Goal: Task Accomplishment & Management: Manage account settings

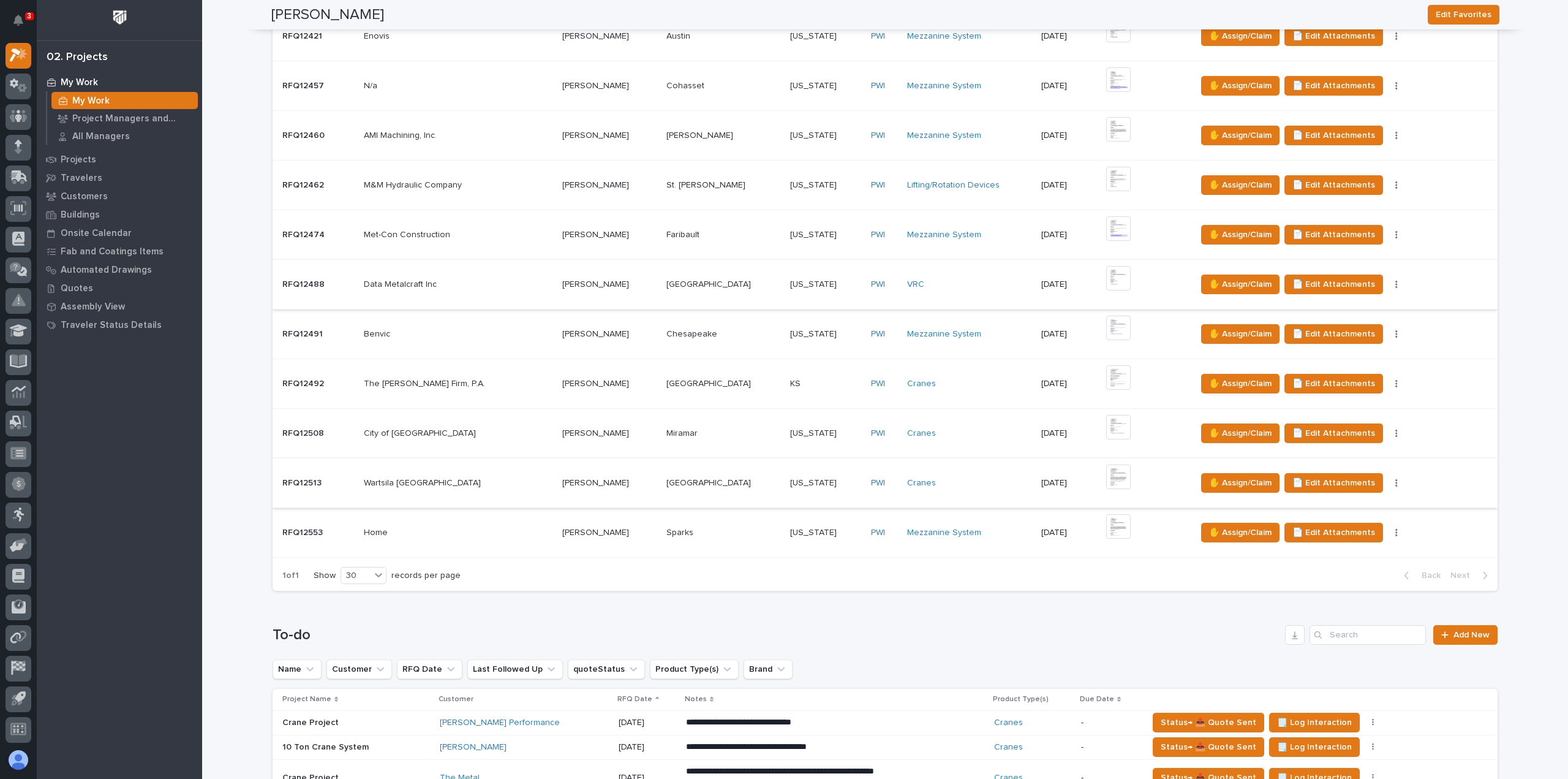
scroll to position [674, 0]
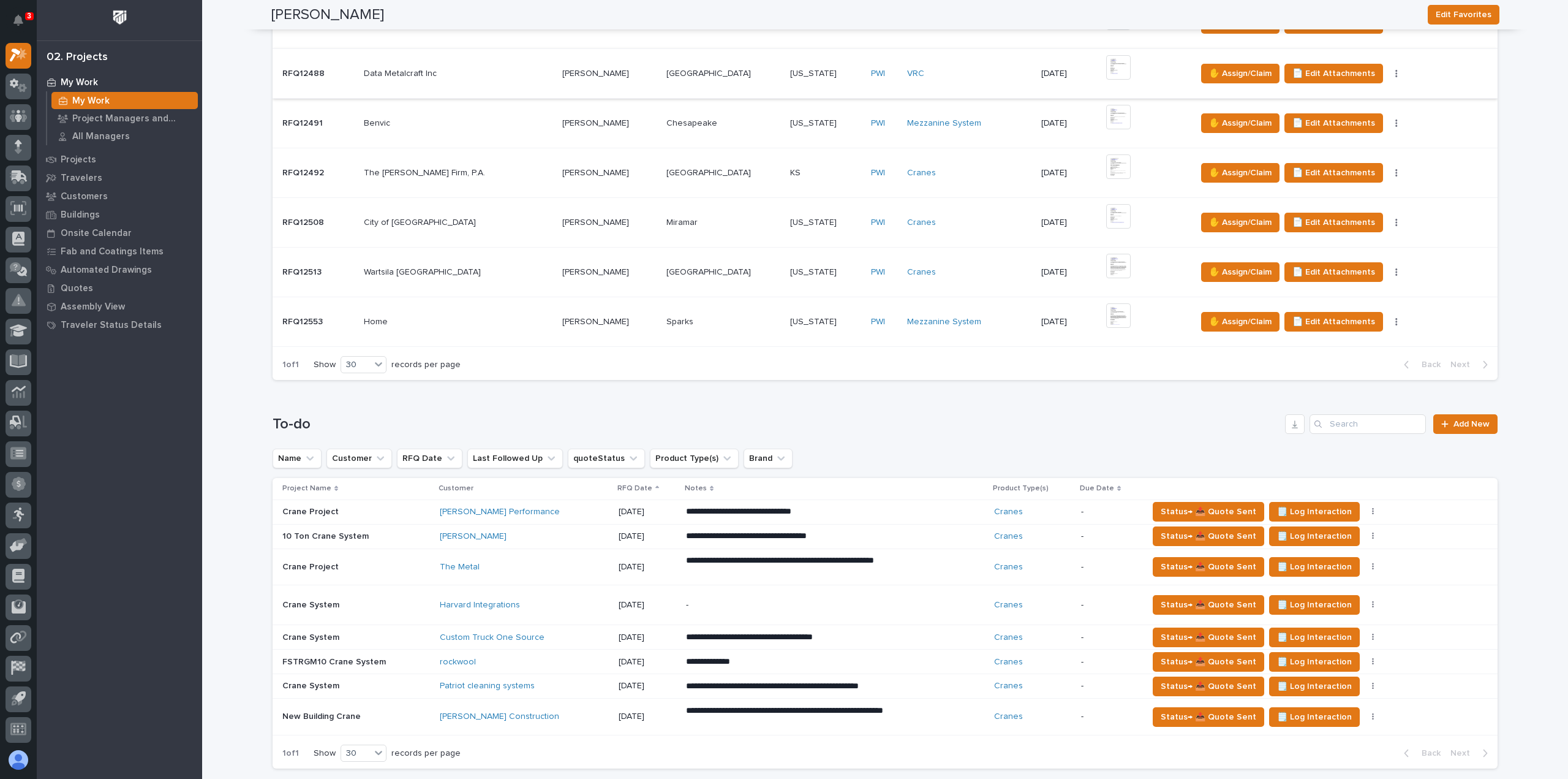
click at [619, 632] on p "09/30/2025" at bounding box center [647, 637] width 58 height 11
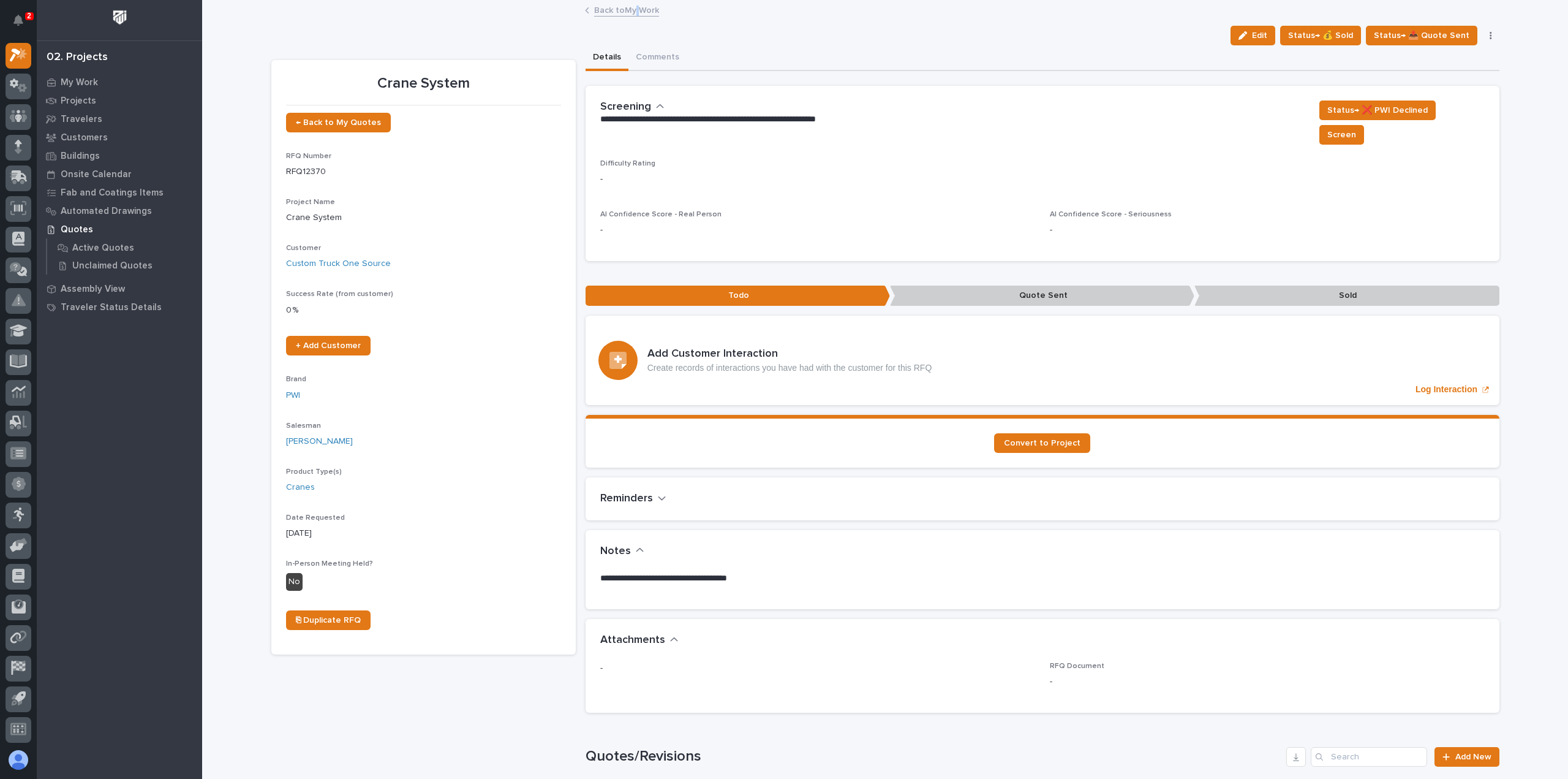
click at [632, 18] on div "Back to My Work" at bounding box center [884, 11] width 612 height 17
click at [614, 9] on link "Back to My Work" at bounding box center [626, 9] width 65 height 14
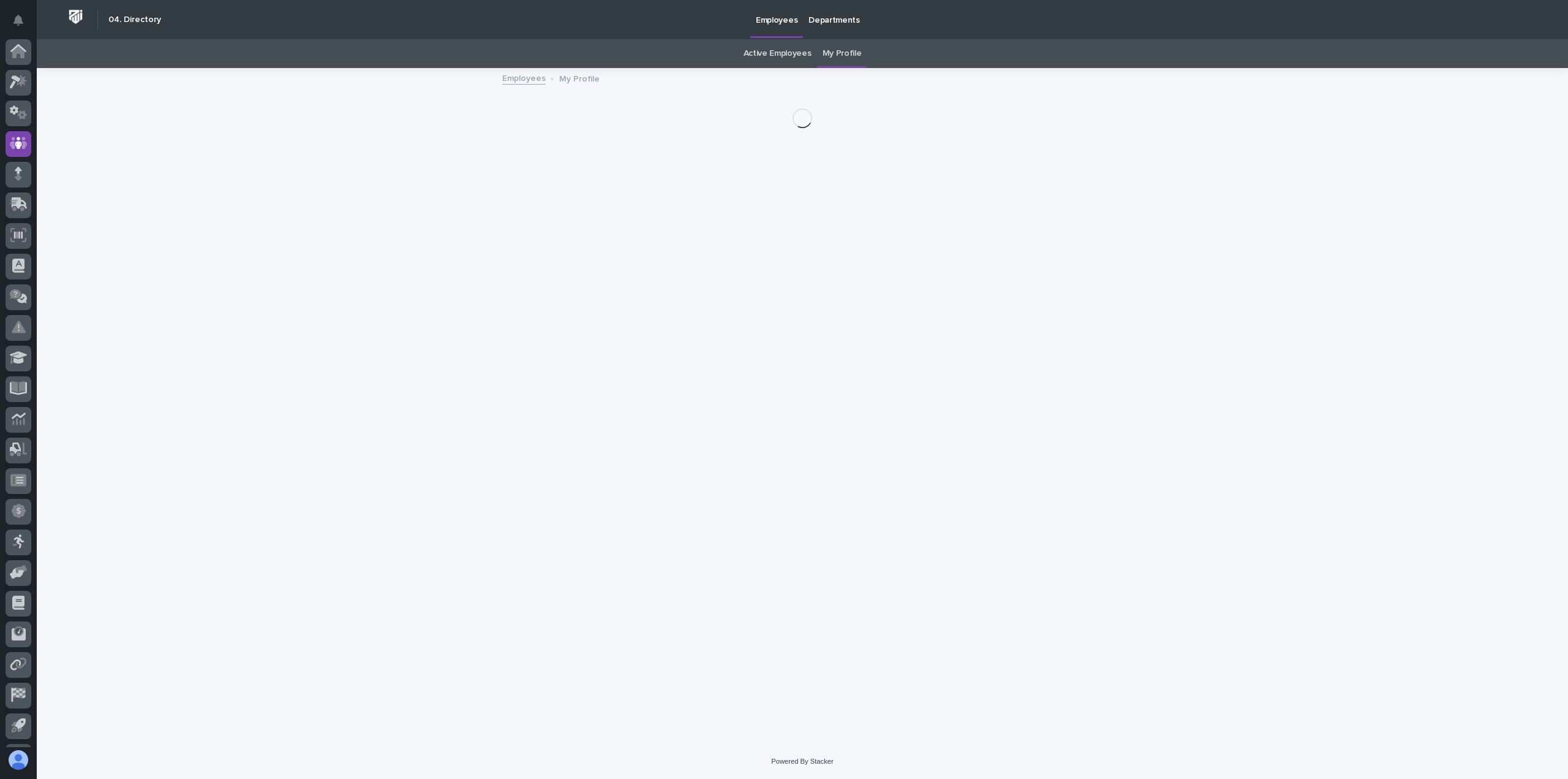
scroll to position [27, 0]
click at [19, 173] on icon at bounding box center [19, 176] width 16 height 11
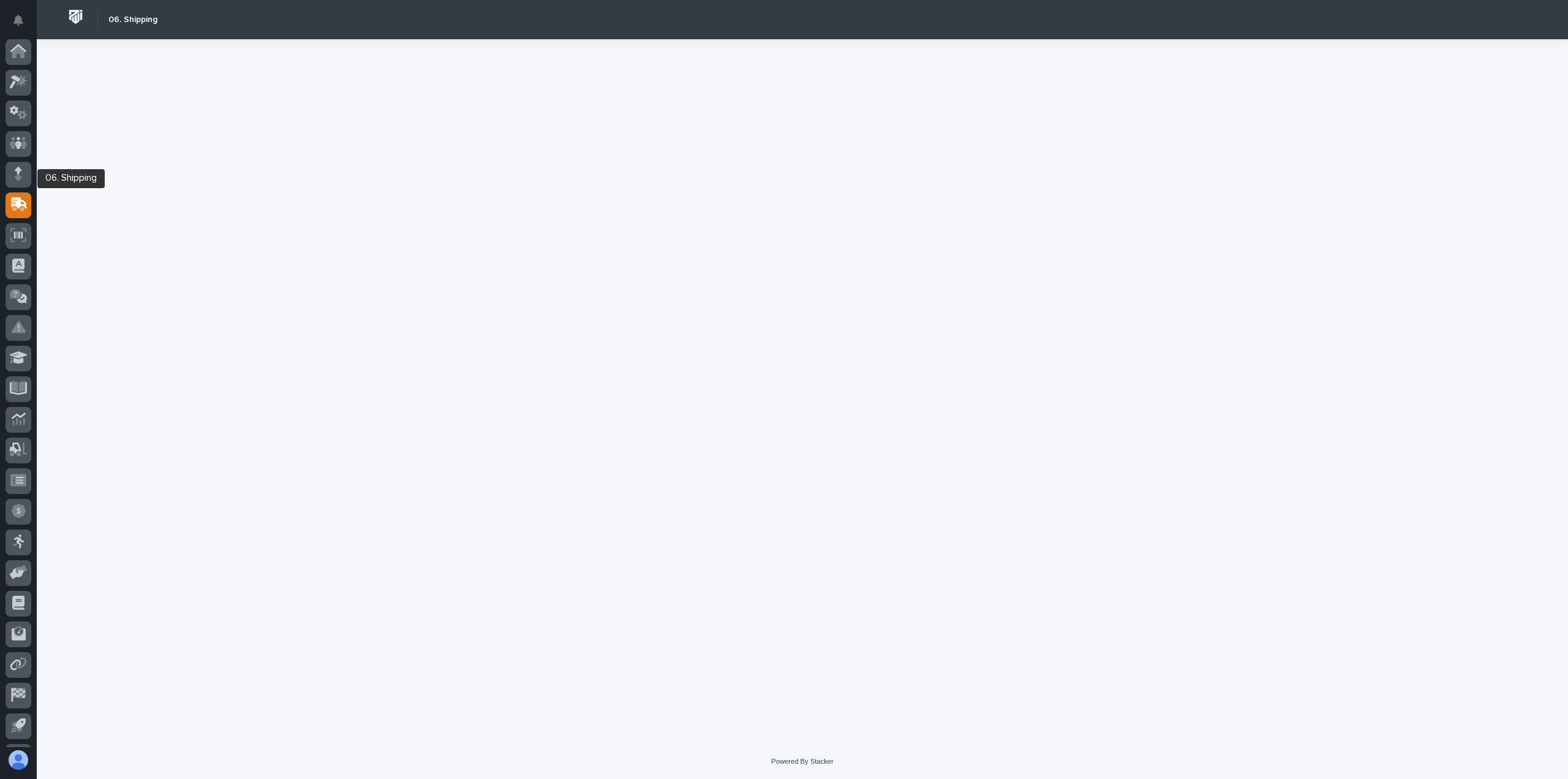
scroll to position [27, 0]
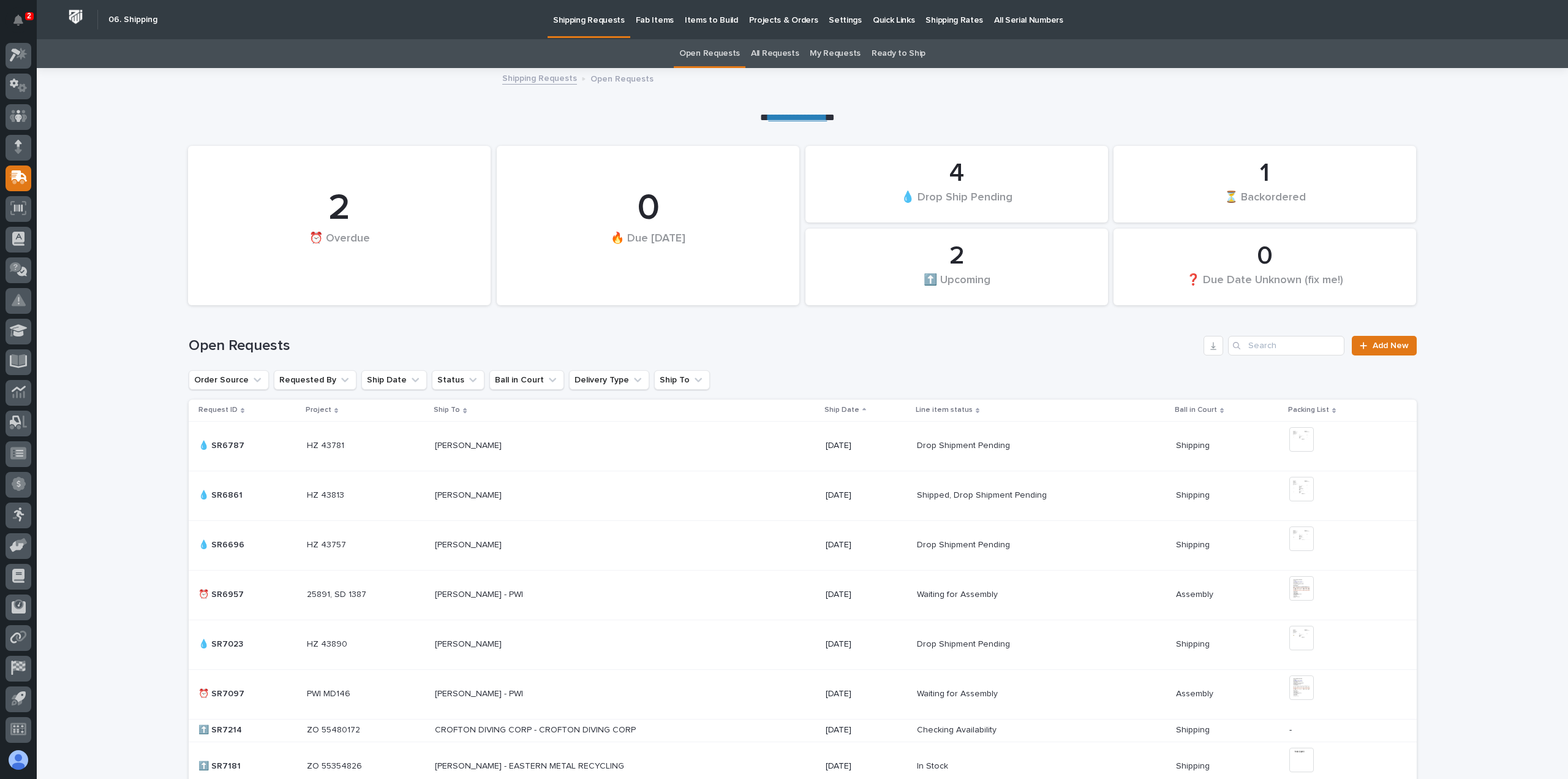
click at [940, 21] on p "Shipping Rates" at bounding box center [954, 13] width 58 height 26
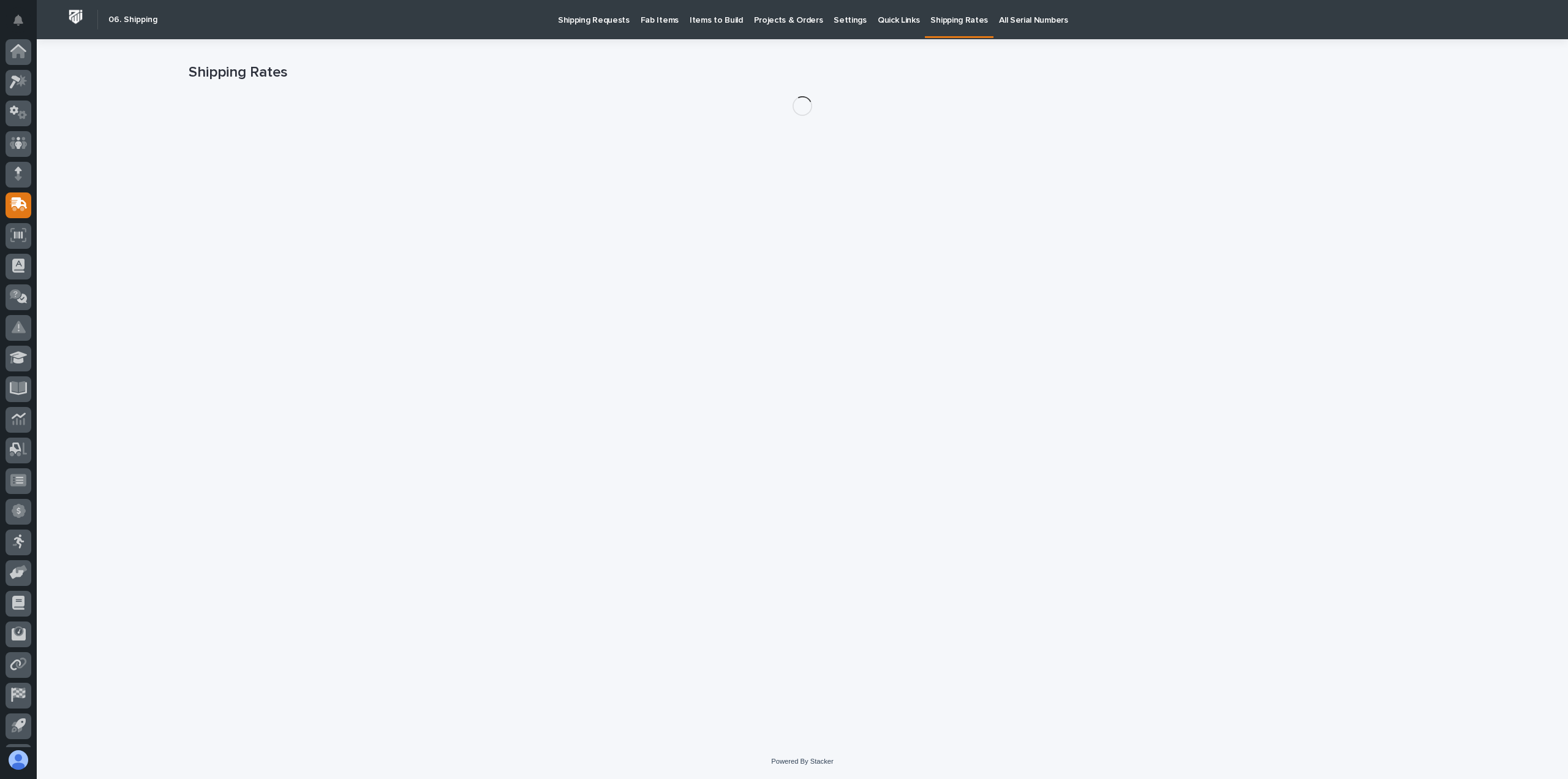
scroll to position [27, 0]
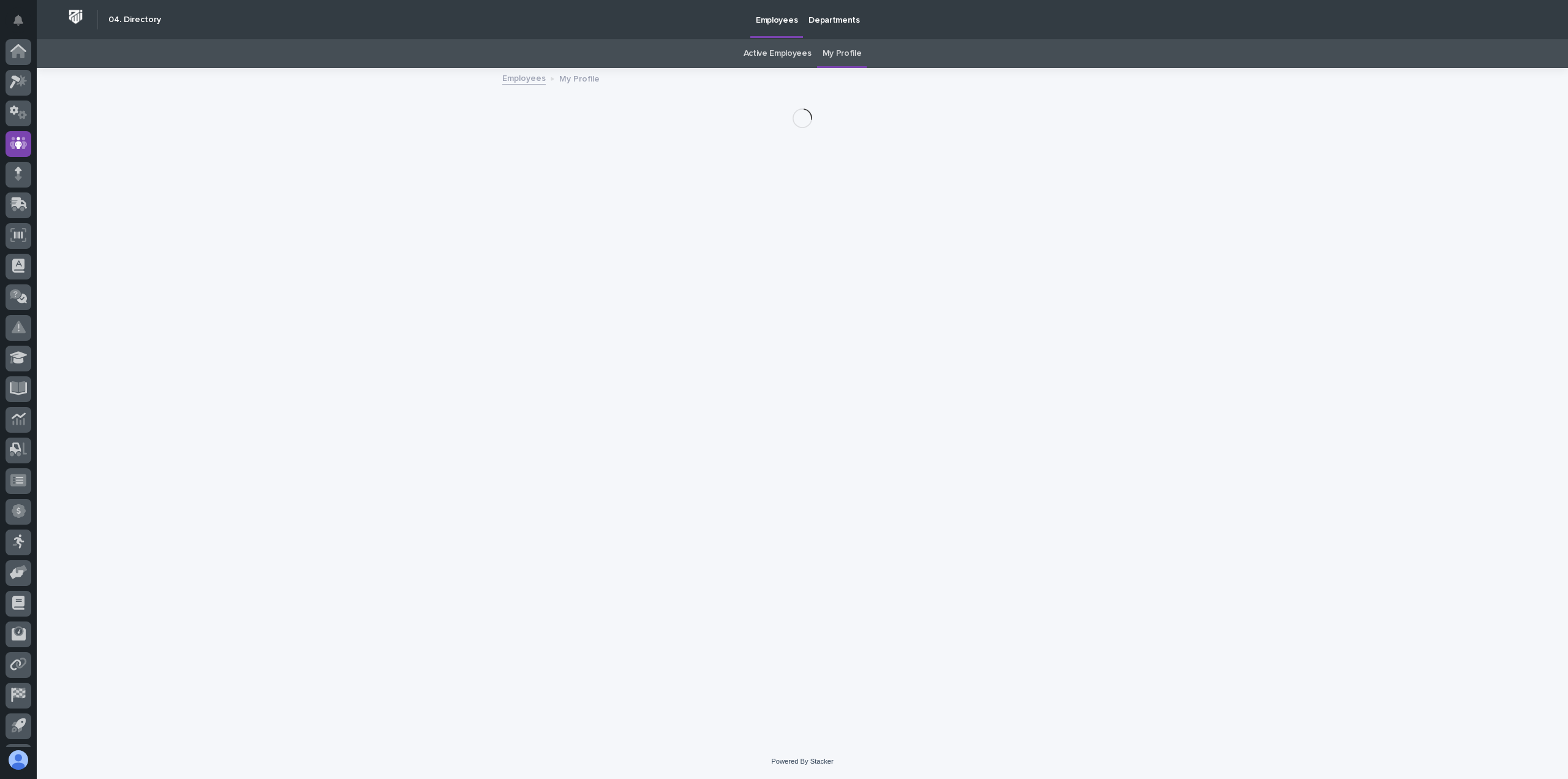
scroll to position [27, 0]
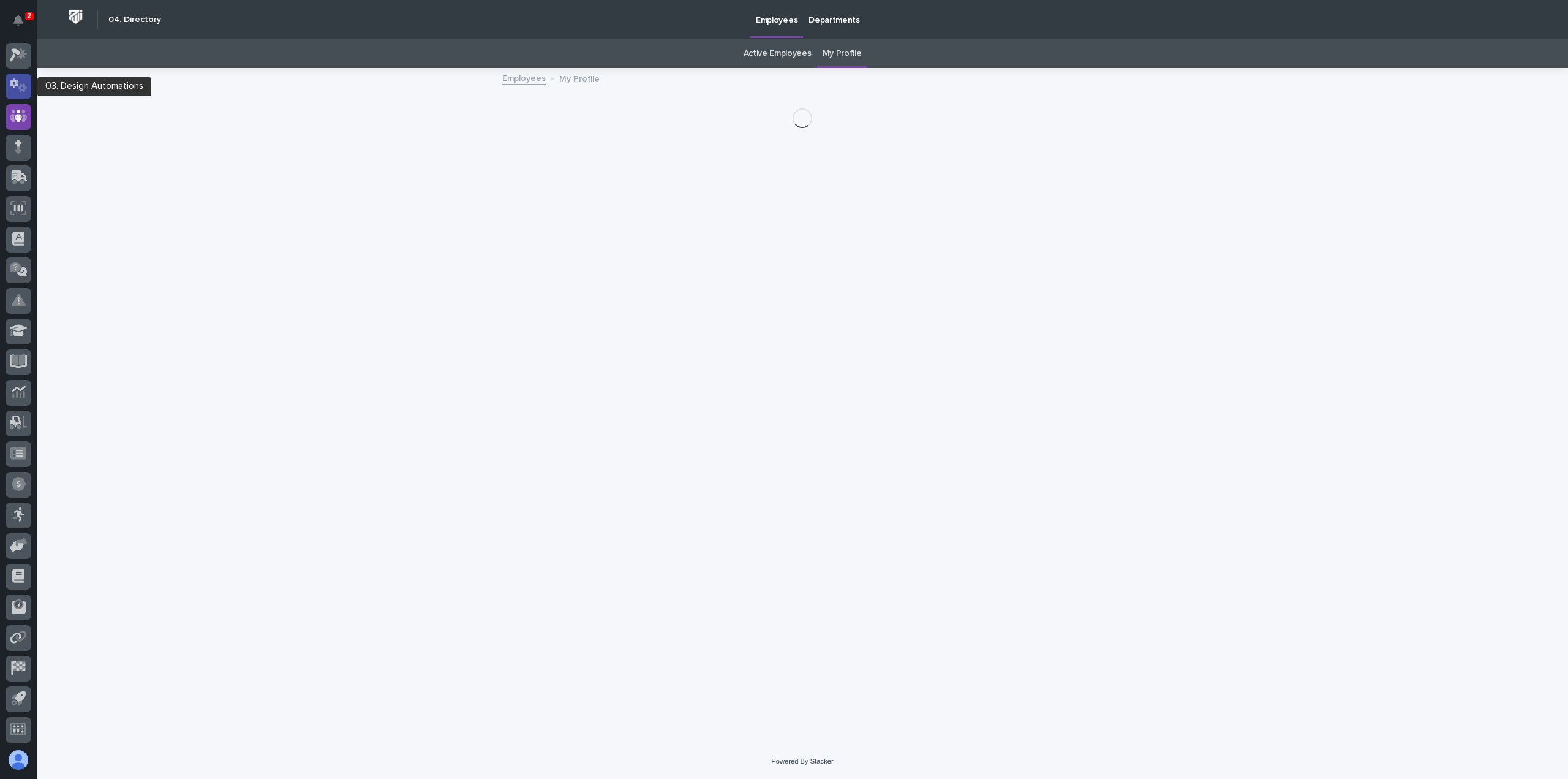
click at [19, 80] on icon at bounding box center [19, 86] width 18 height 14
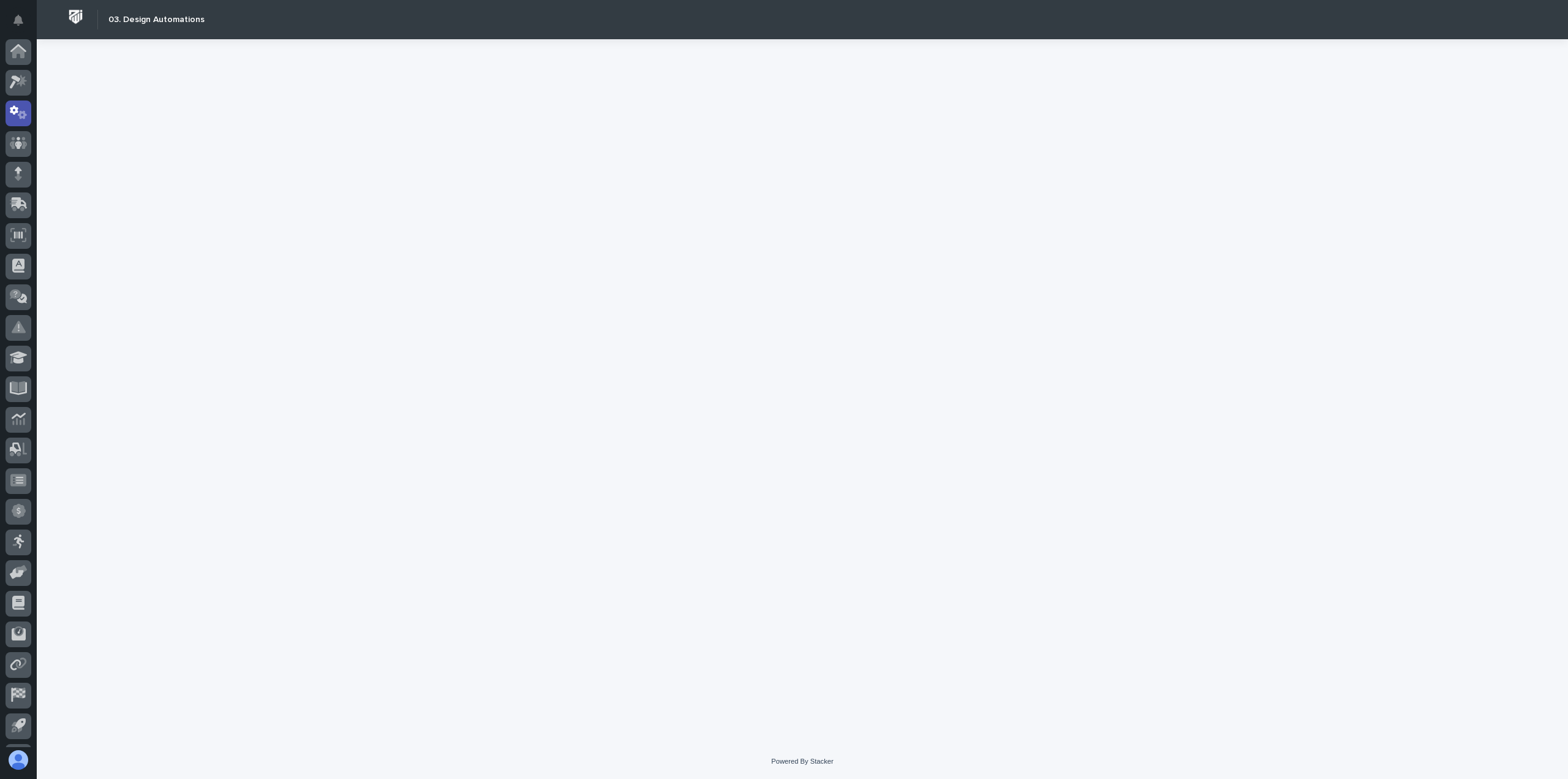
scroll to position [27, 0]
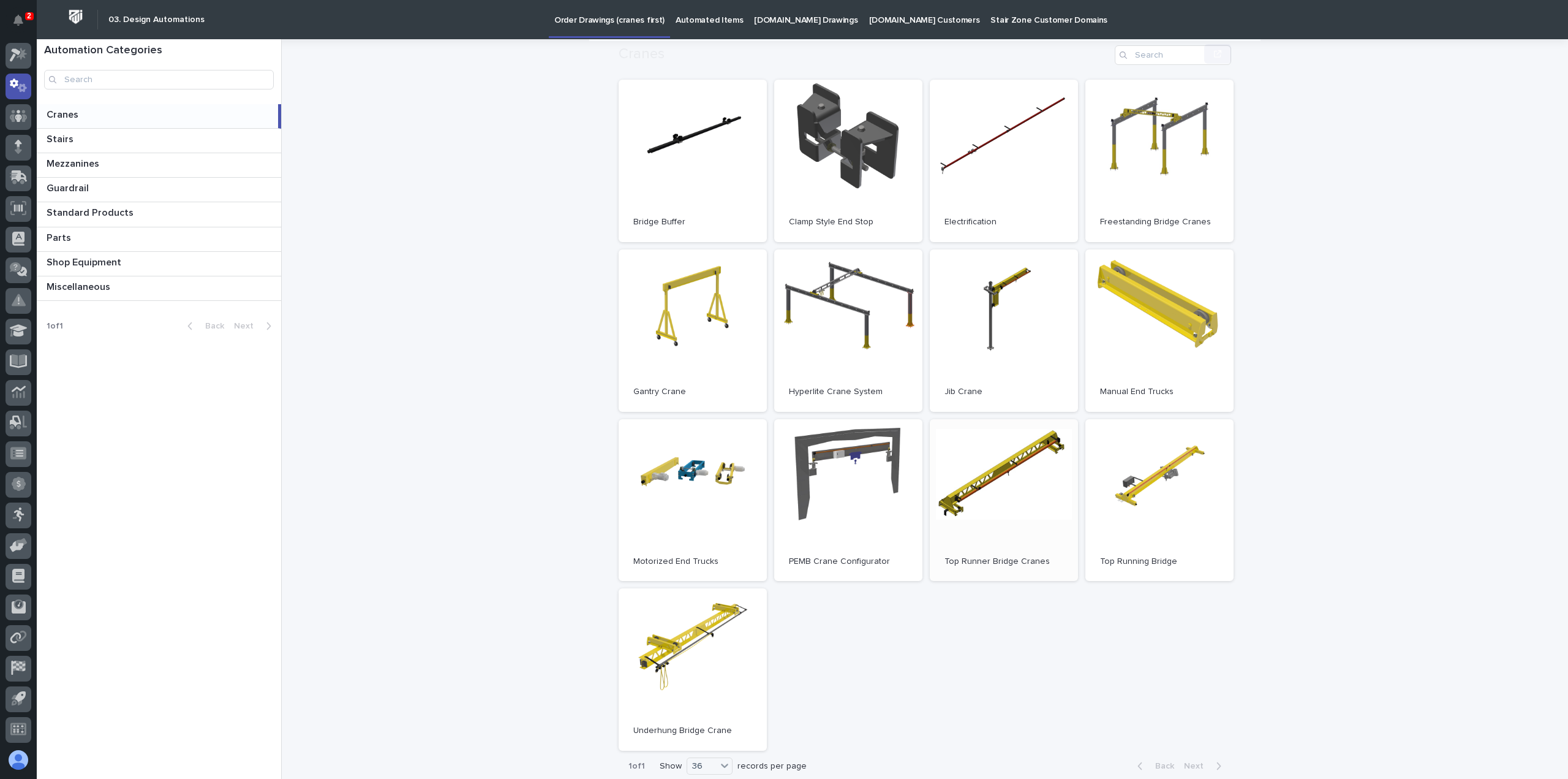
scroll to position [184, 0]
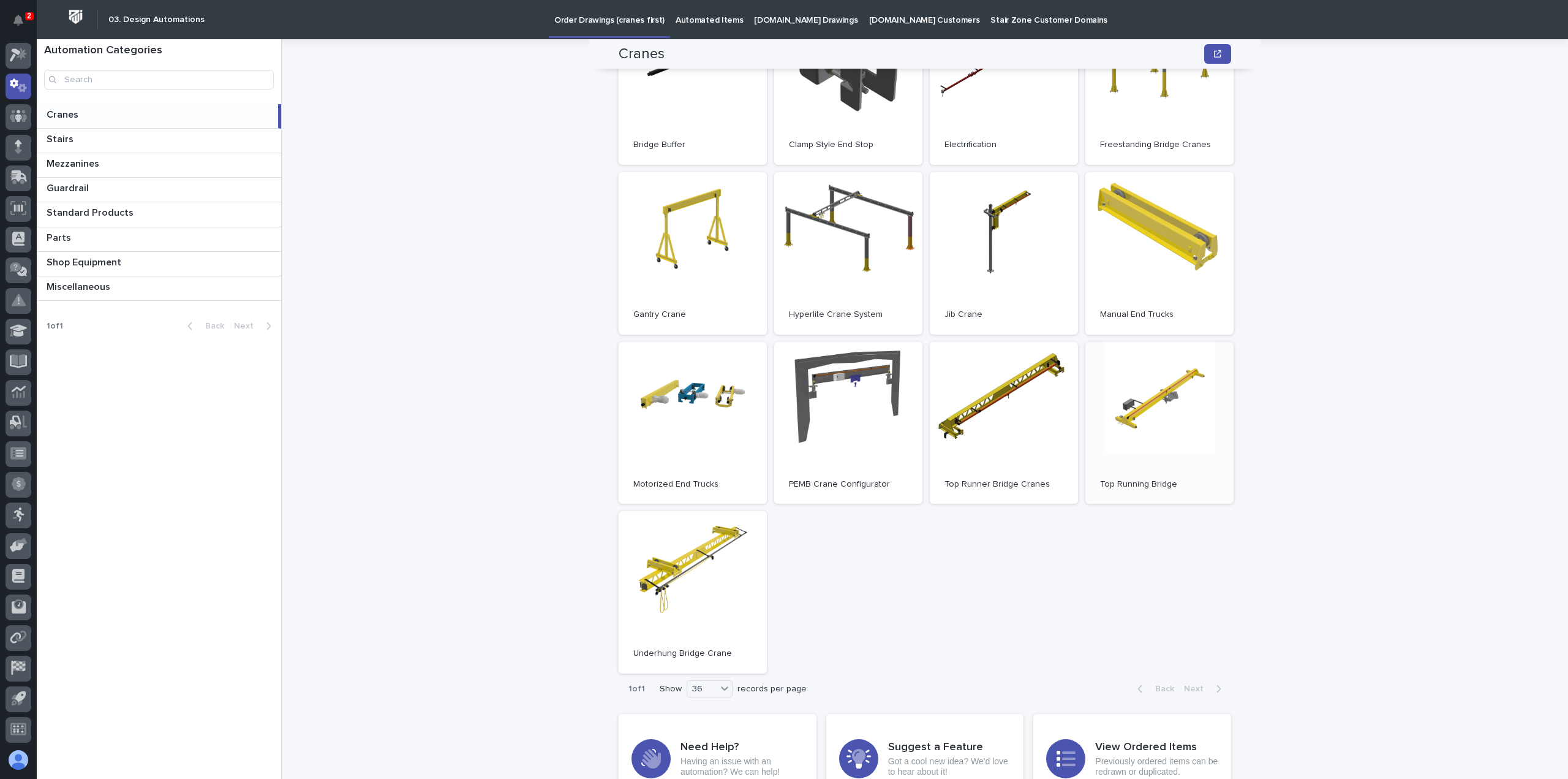
click at [1149, 413] on link "Open" at bounding box center [1159, 422] width 149 height 162
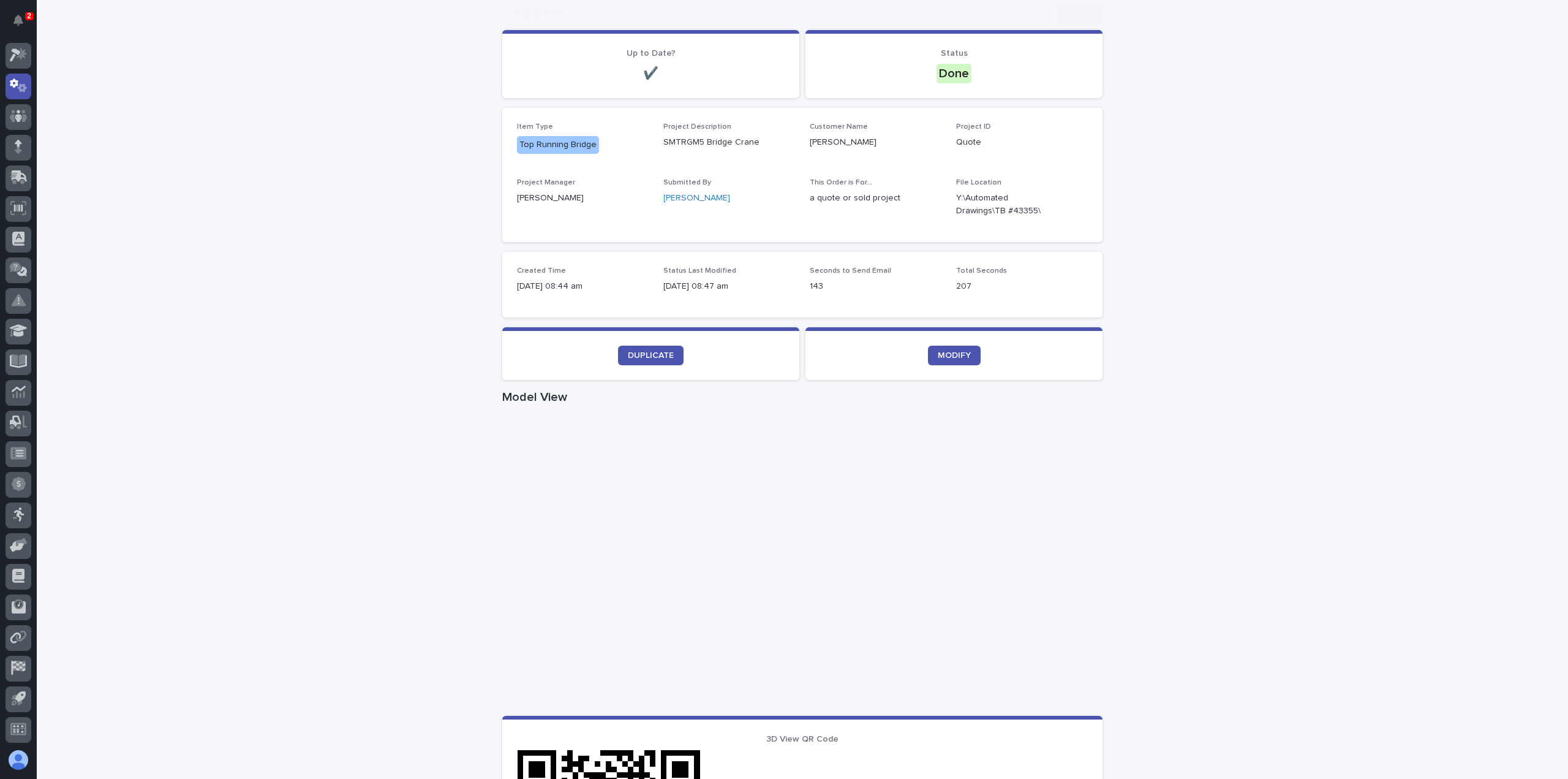
scroll to position [245, 0]
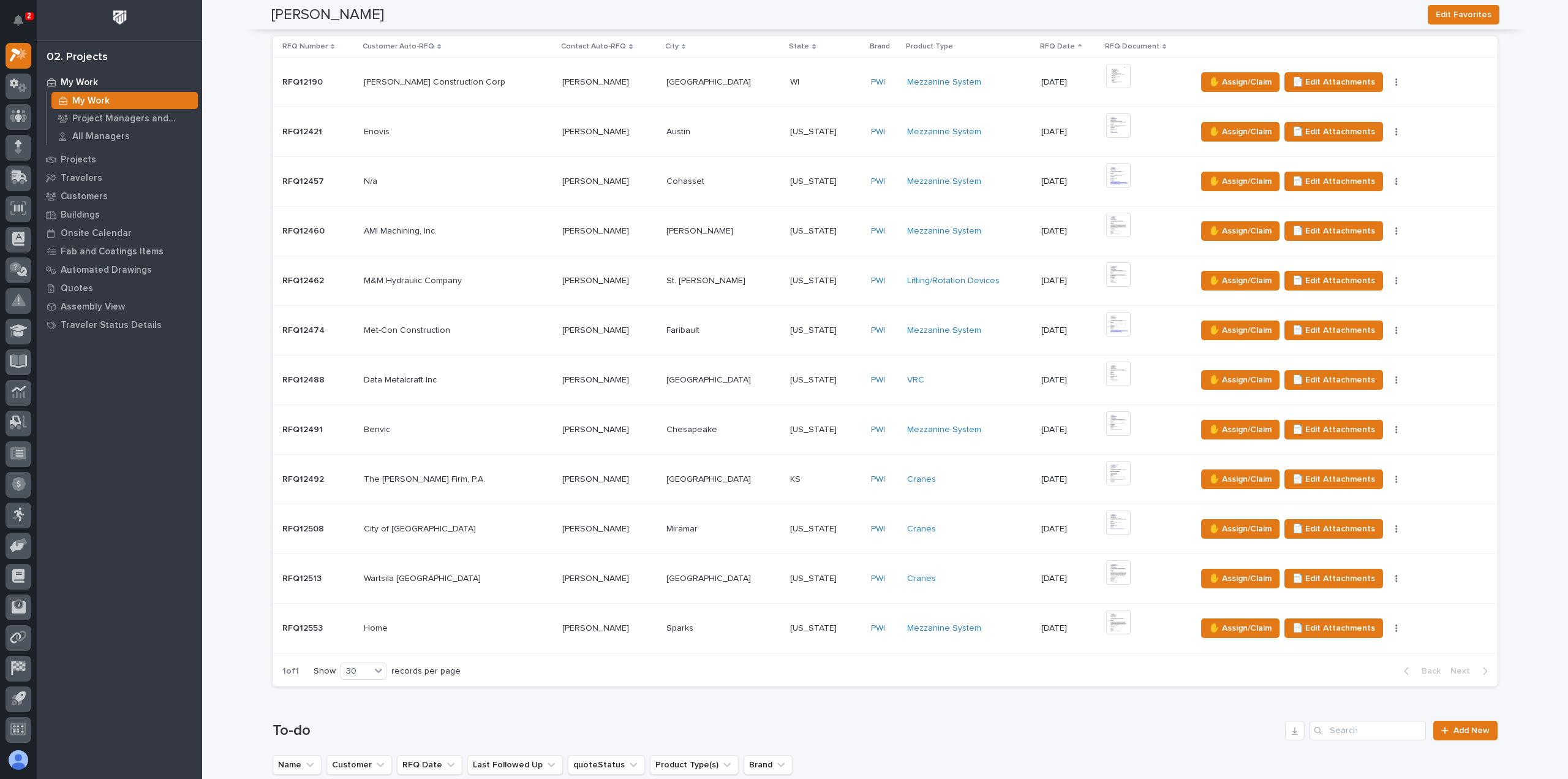
scroll to position [674, 0]
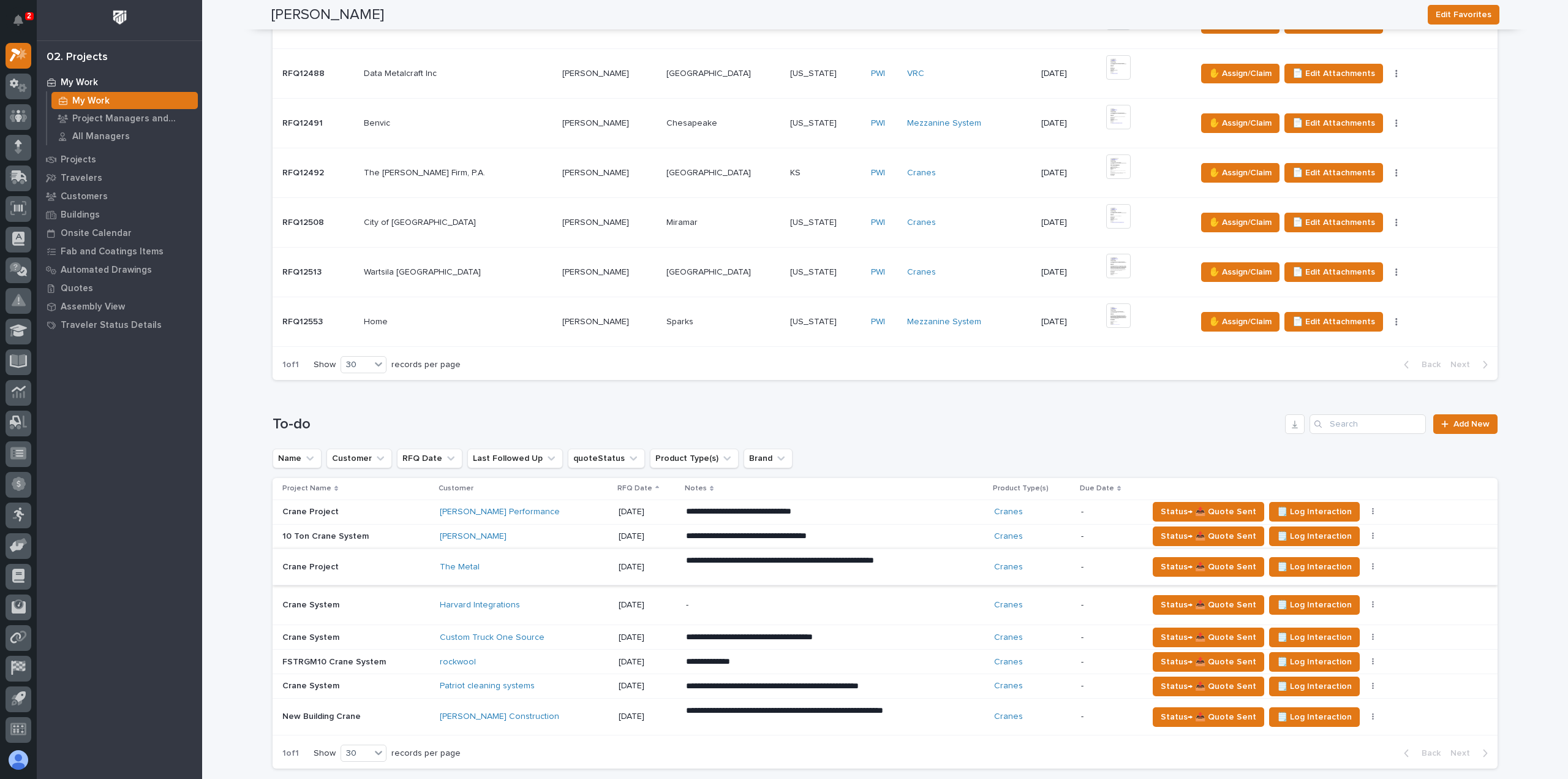
click at [1364, 562] on button "button" at bounding box center [1373, 567] width 17 height 9
click at [1309, 585] on span "Status→ ❌ PWI Declined" at bounding box center [1309, 590] width 96 height 15
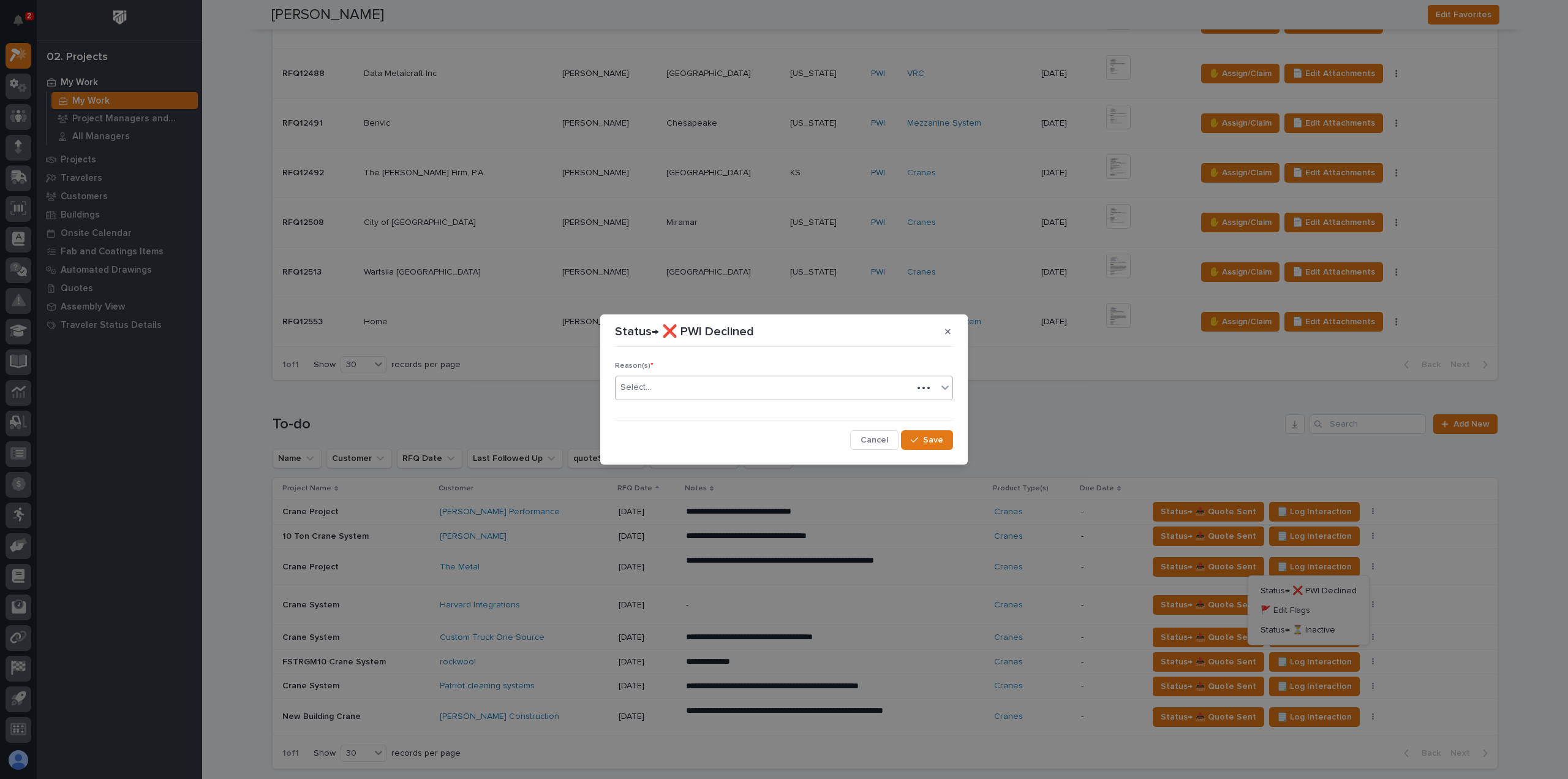
click at [721, 384] on div "Select..." at bounding box center [764, 387] width 297 height 20
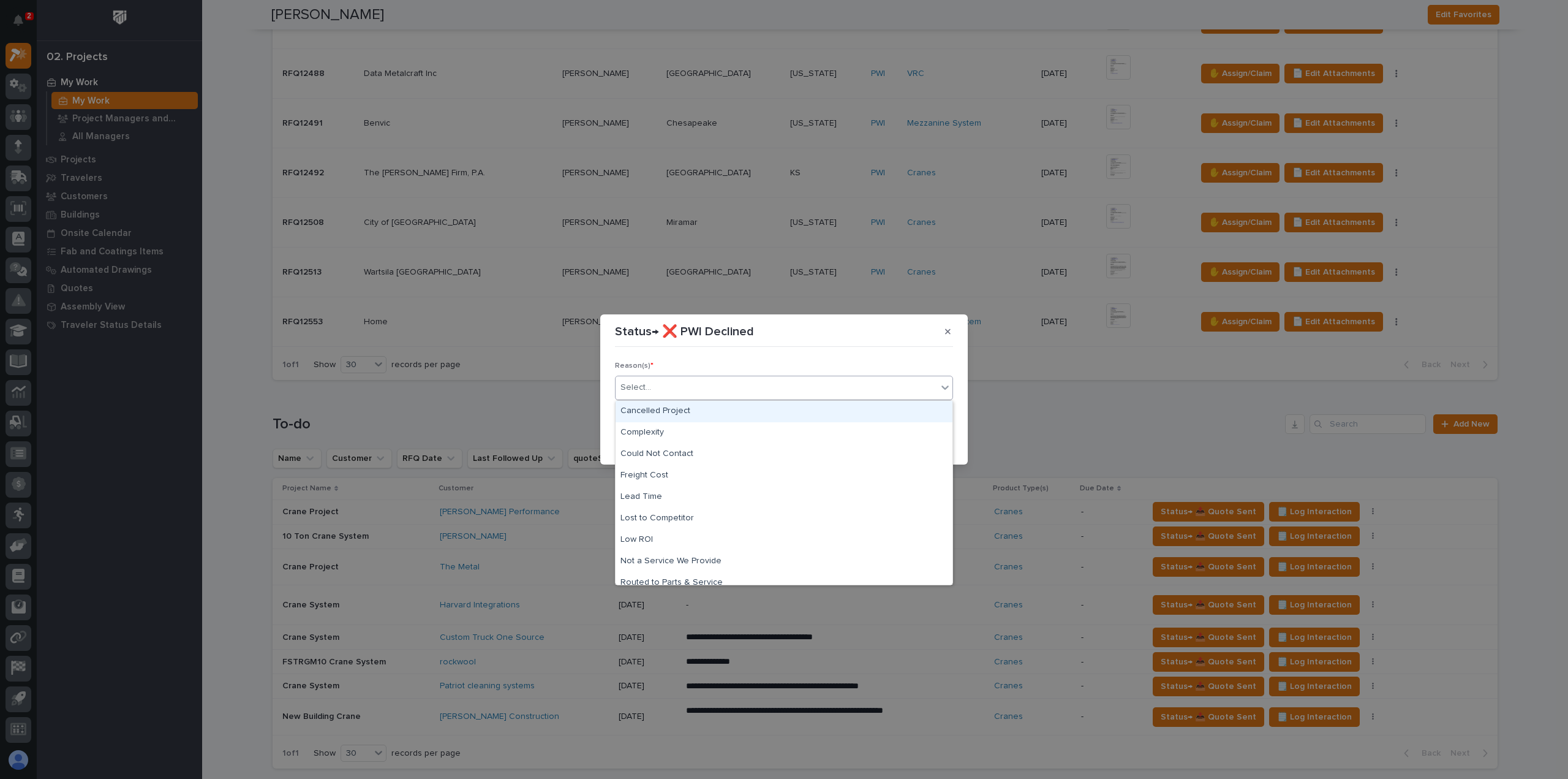
click at [659, 407] on div "Cancelled Project" at bounding box center [784, 412] width 337 height 21
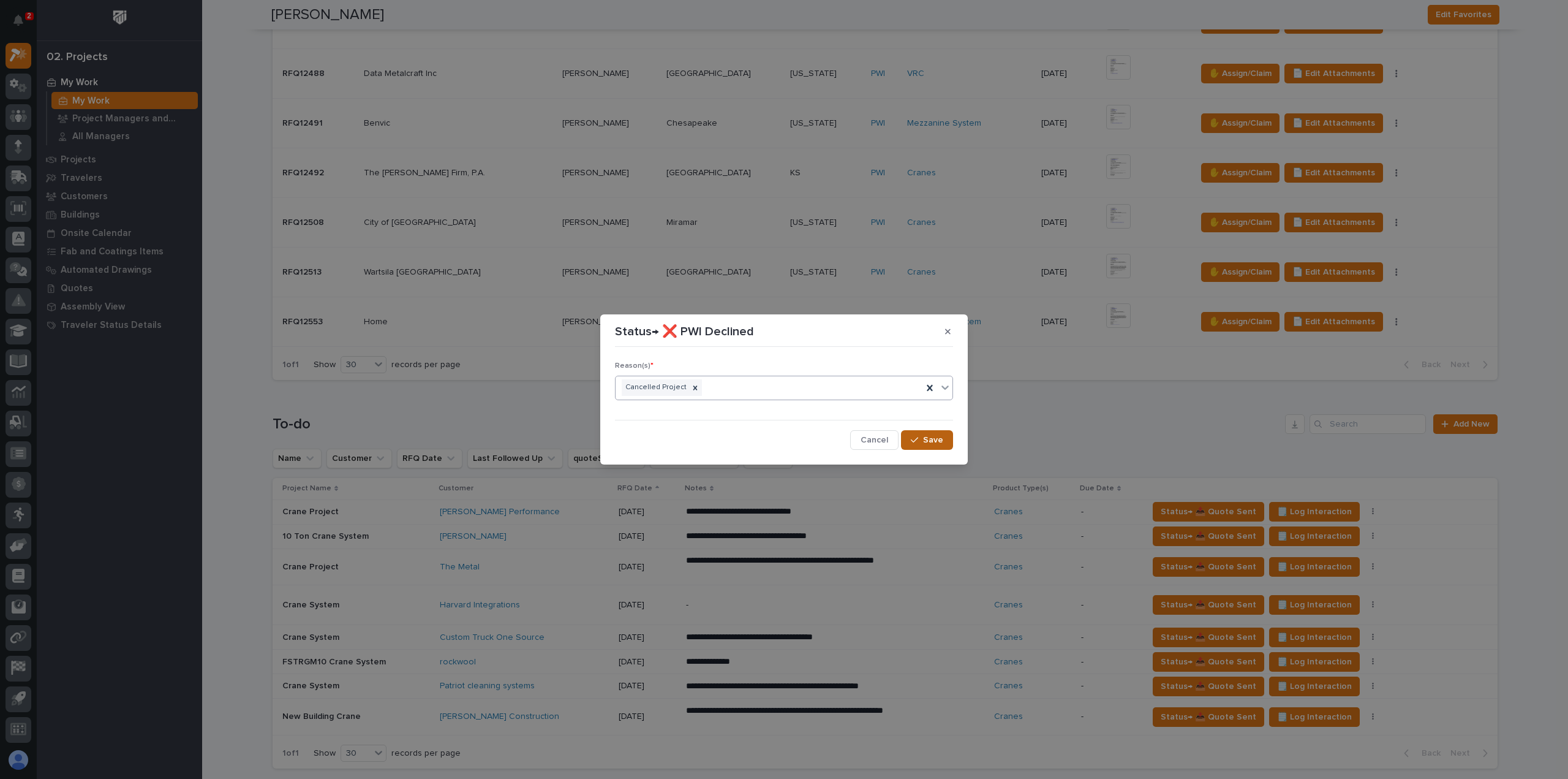
click at [926, 443] on span "Save" at bounding box center [933, 440] width 20 height 11
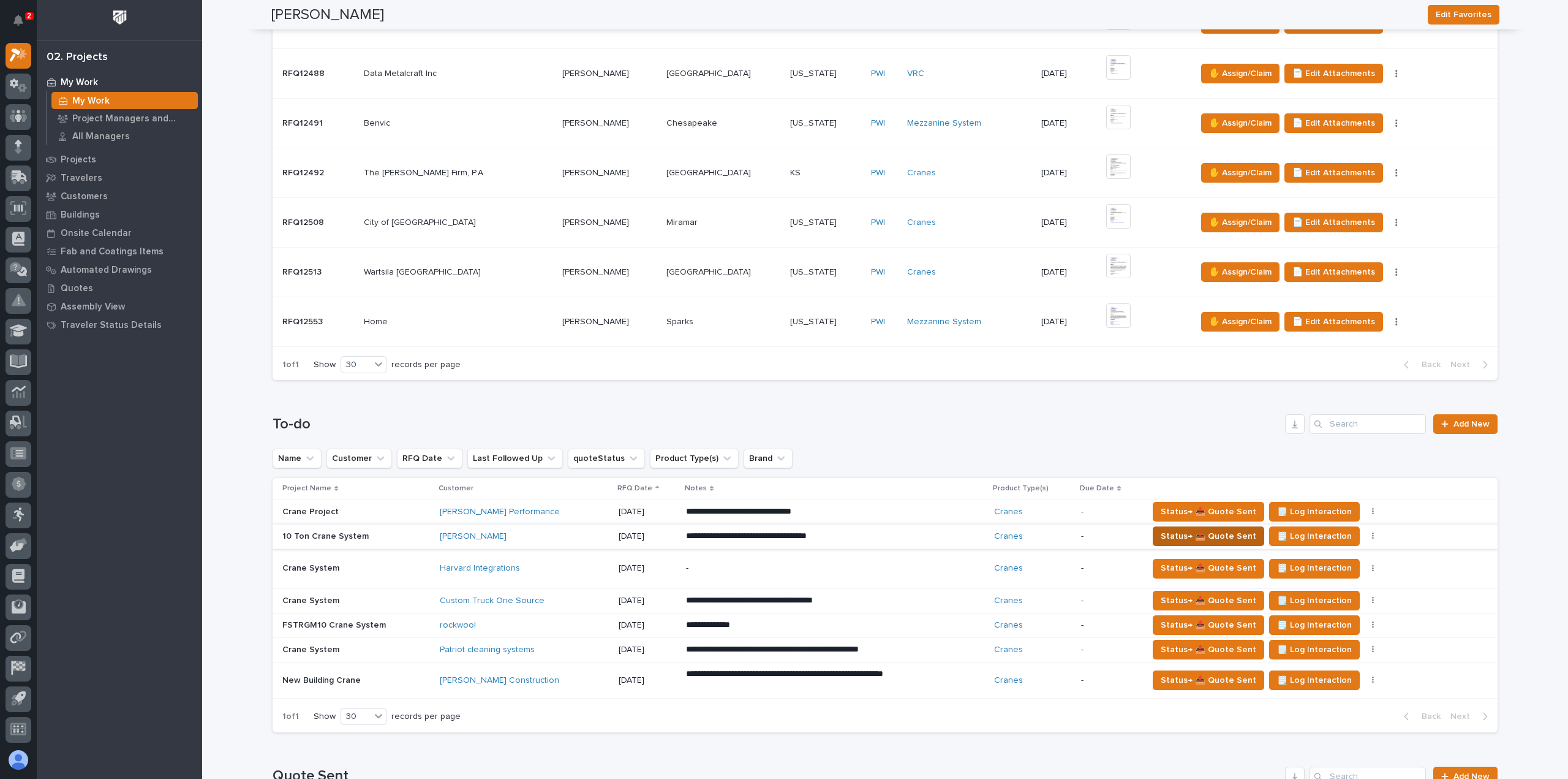
click at [1172, 529] on span "Status→ 📤 Quote Sent" at bounding box center [1209, 536] width 96 height 15
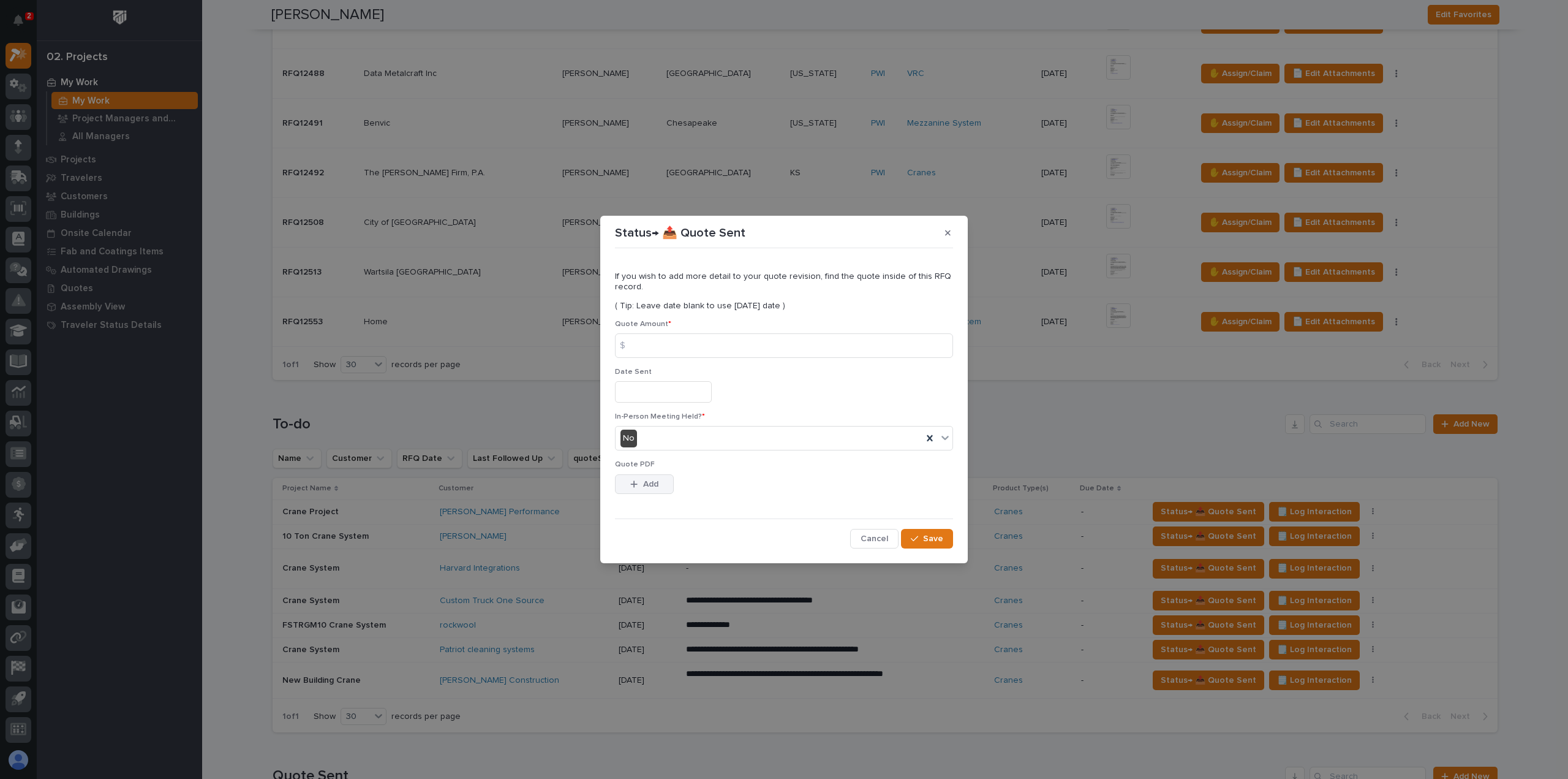
click at [622, 485] on button "Add" at bounding box center [644, 484] width 59 height 19
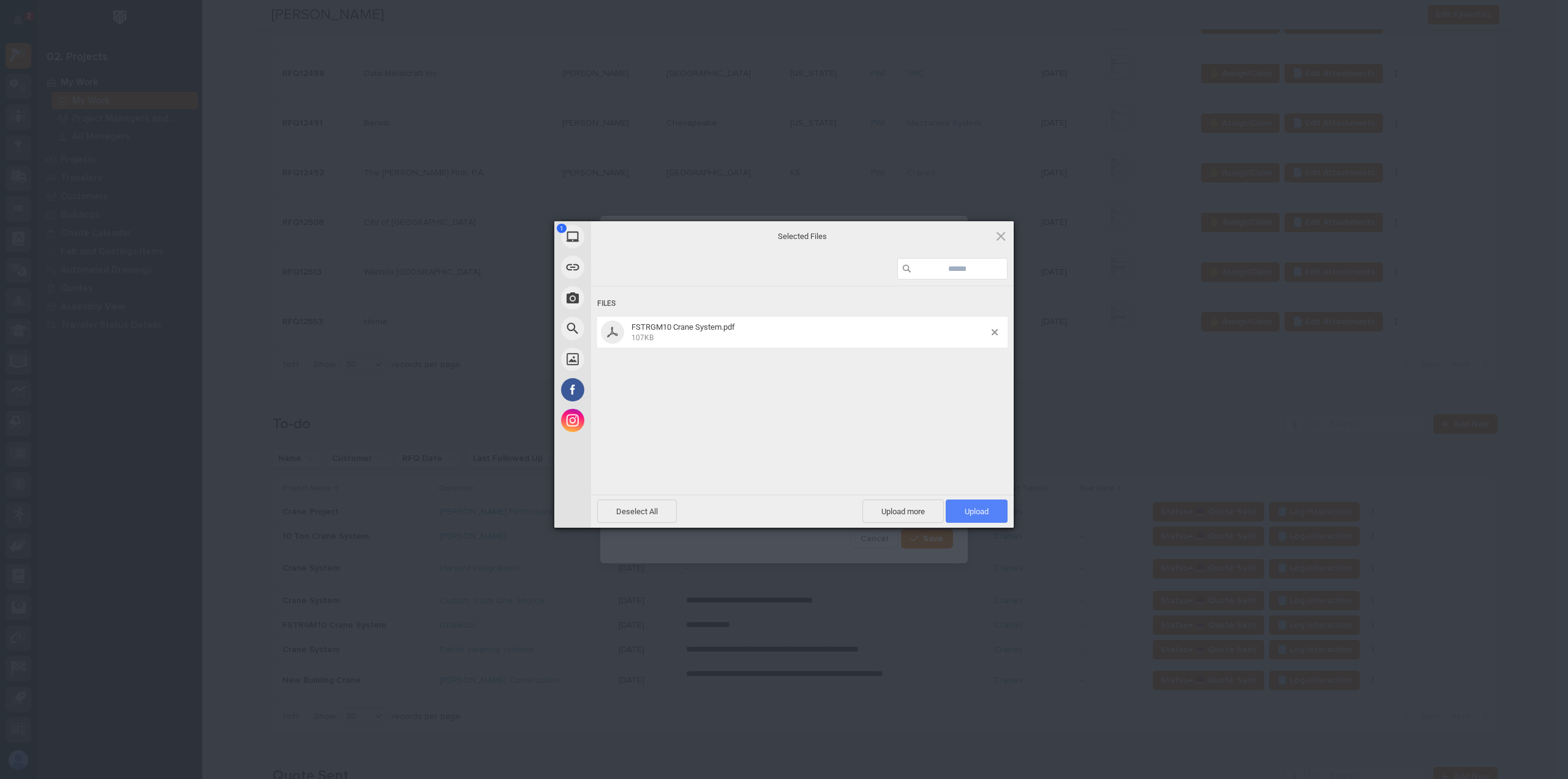
click at [983, 510] on span "Upload 1" at bounding box center [976, 511] width 24 height 9
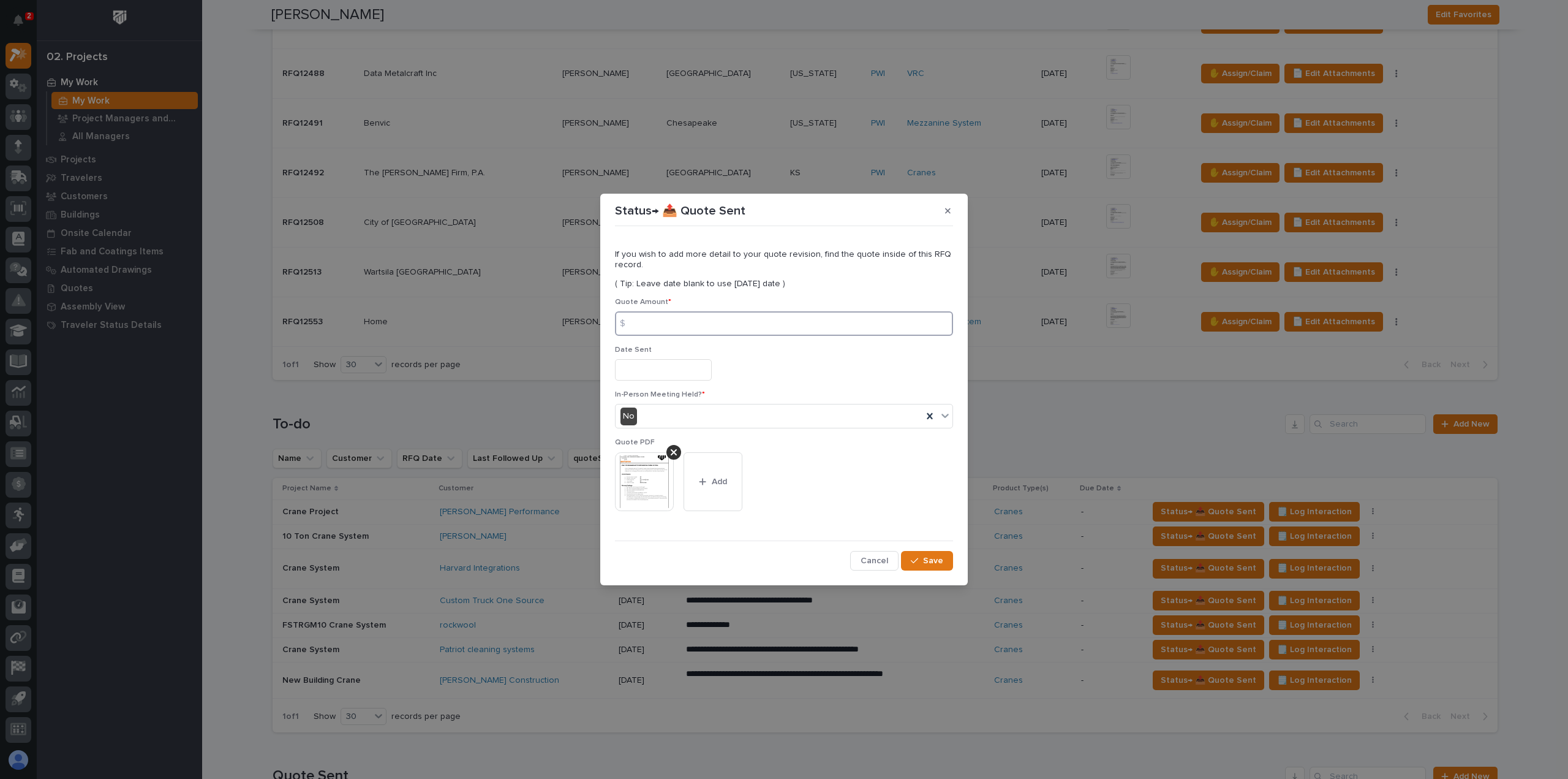
click at [668, 324] on input at bounding box center [784, 324] width 338 height 24
type input "118186"
click at [917, 569] on button "Save" at bounding box center [927, 560] width 52 height 19
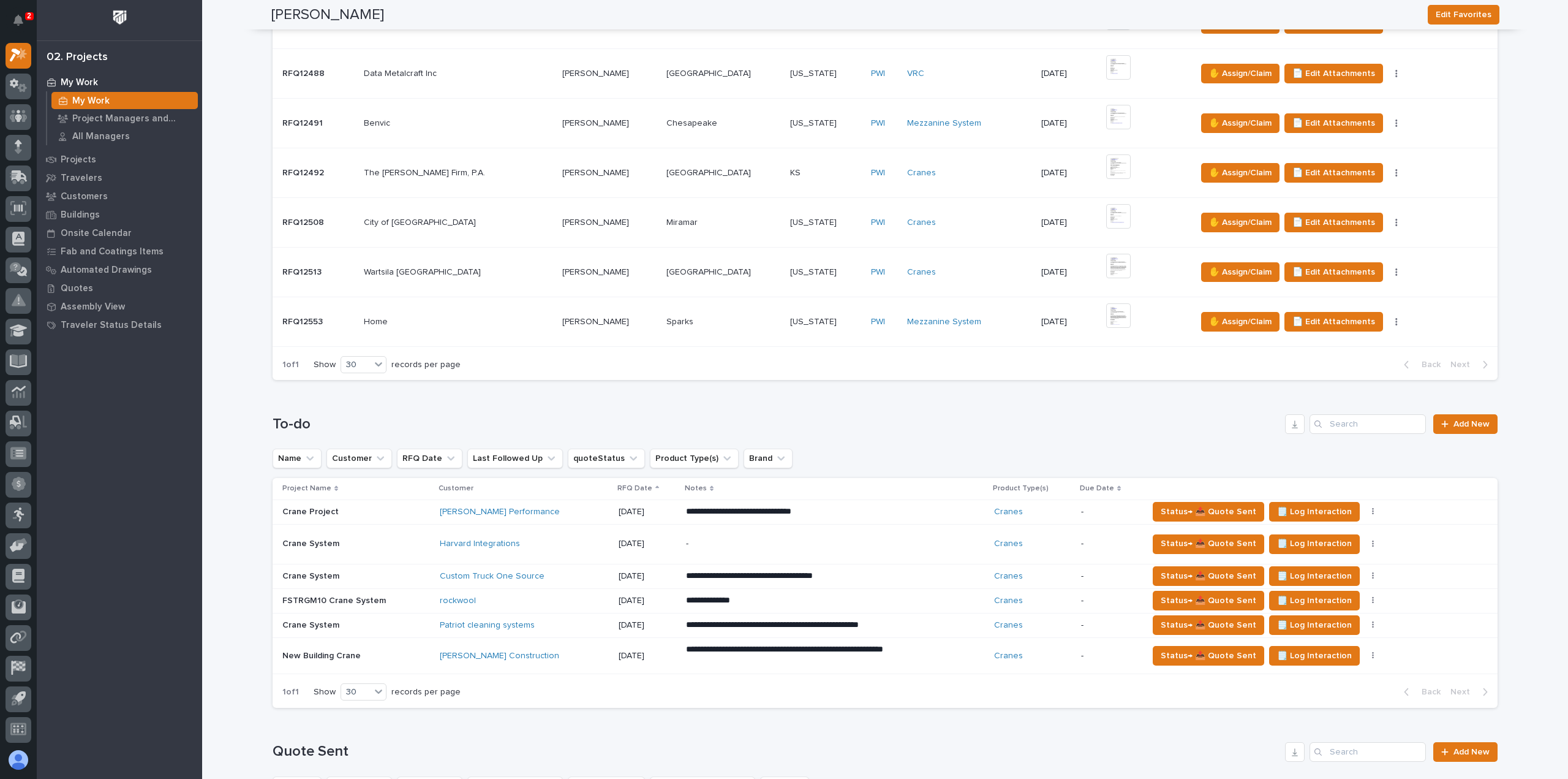
click at [536, 571] on div "Custom Truck One Source" at bounding box center [524, 576] width 169 height 11
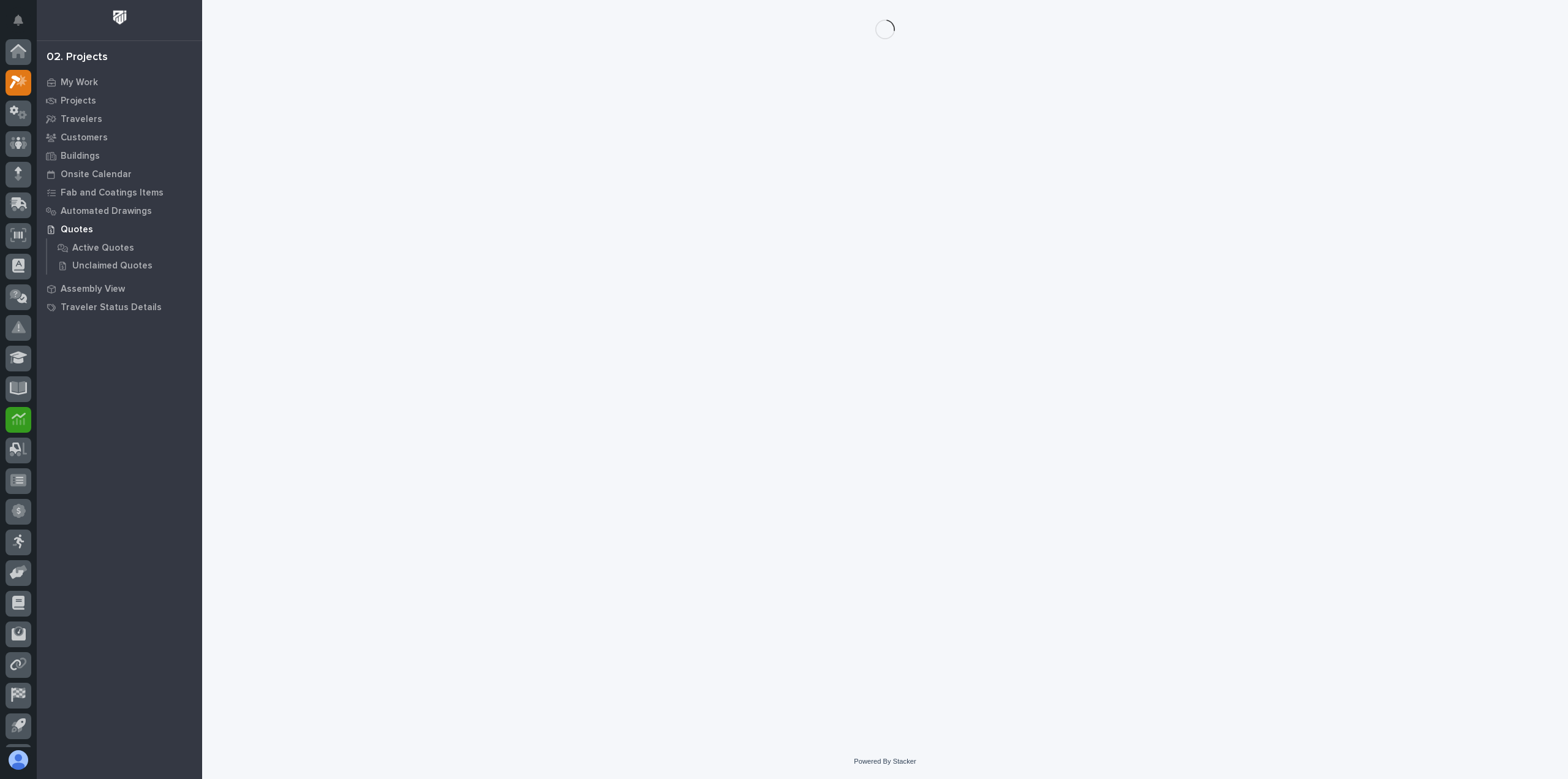
scroll to position [27, 0]
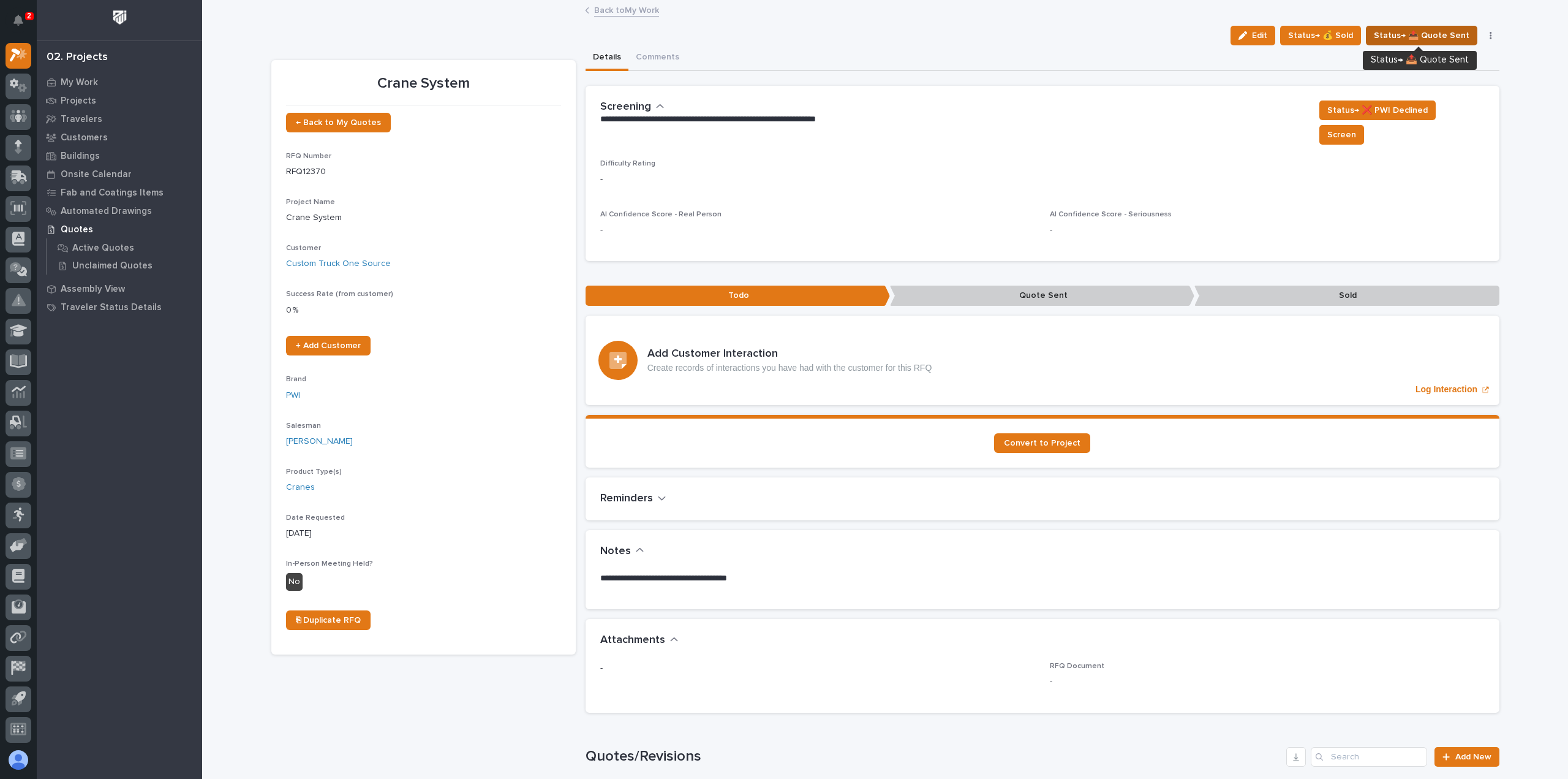
click at [1424, 30] on span "Status→ 📤 Quote Sent" at bounding box center [1422, 35] width 96 height 15
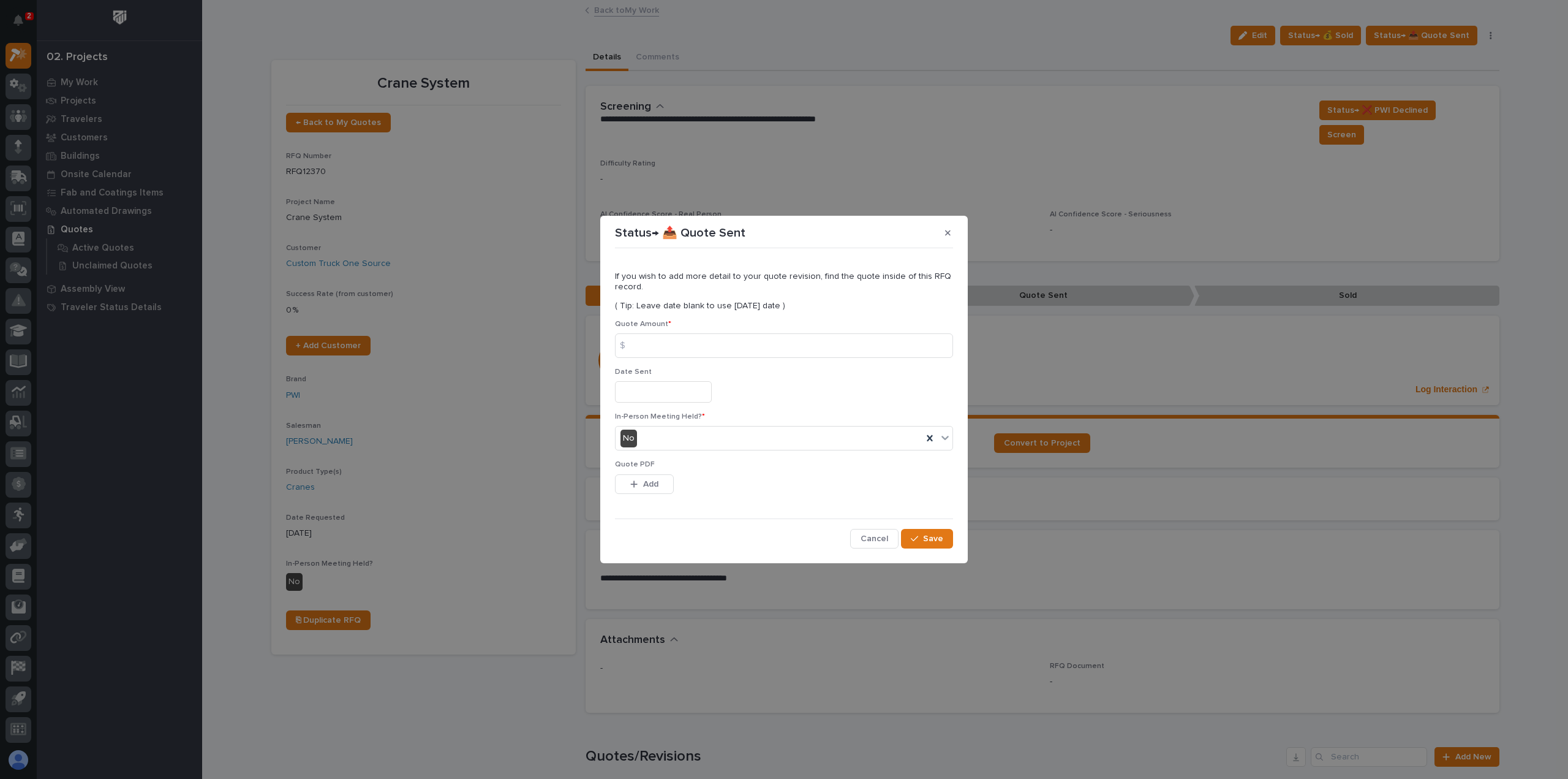
click at [706, 330] on div "Quote Amount * $" at bounding box center [784, 344] width 338 height 48
click at [733, 350] on input at bounding box center [784, 345] width 338 height 24
type input "7"
type input "179655"
click at [930, 537] on span "Save" at bounding box center [933, 538] width 20 height 11
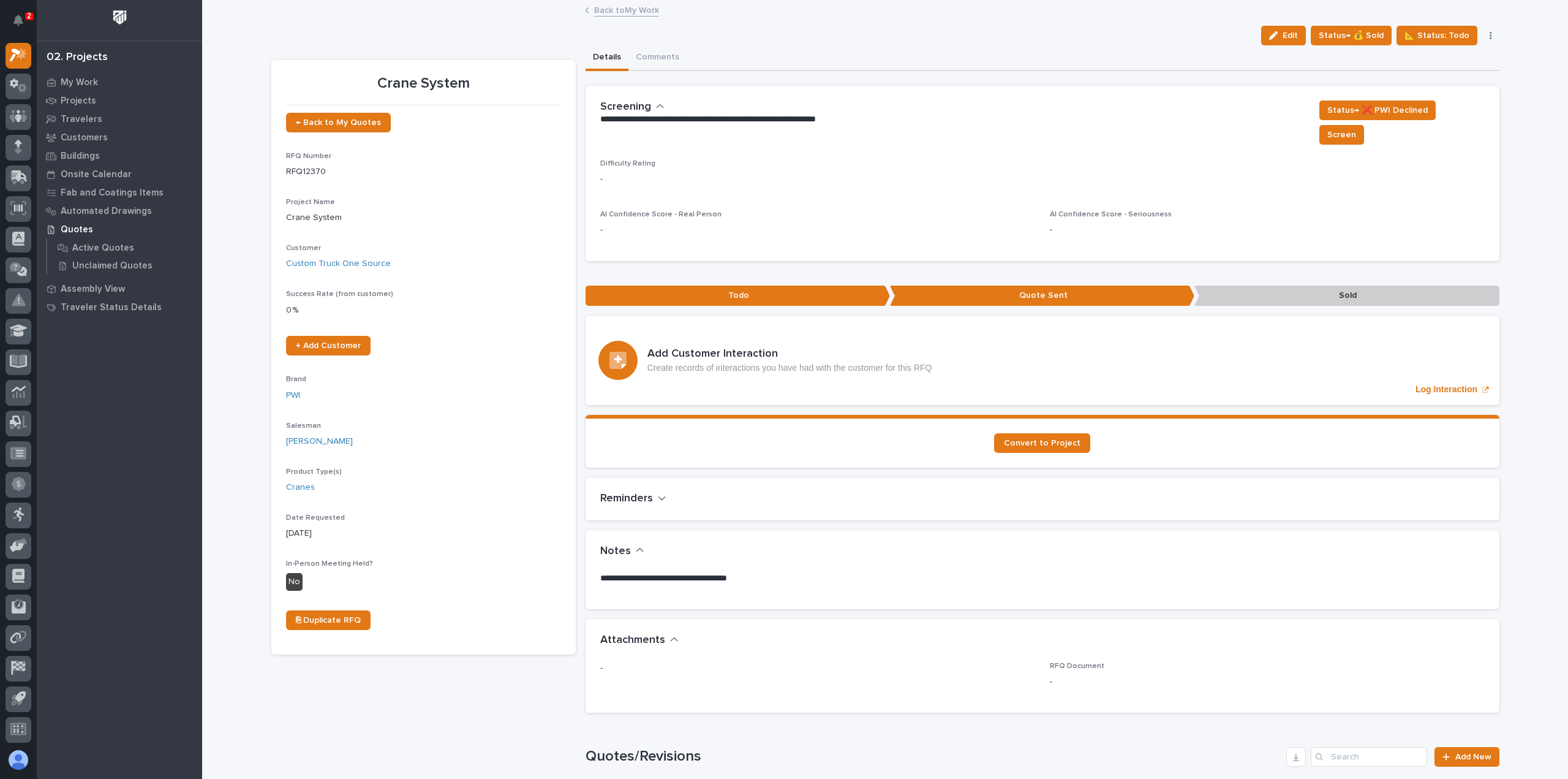
click at [613, 13] on link "Back to My Work" at bounding box center [626, 9] width 65 height 14
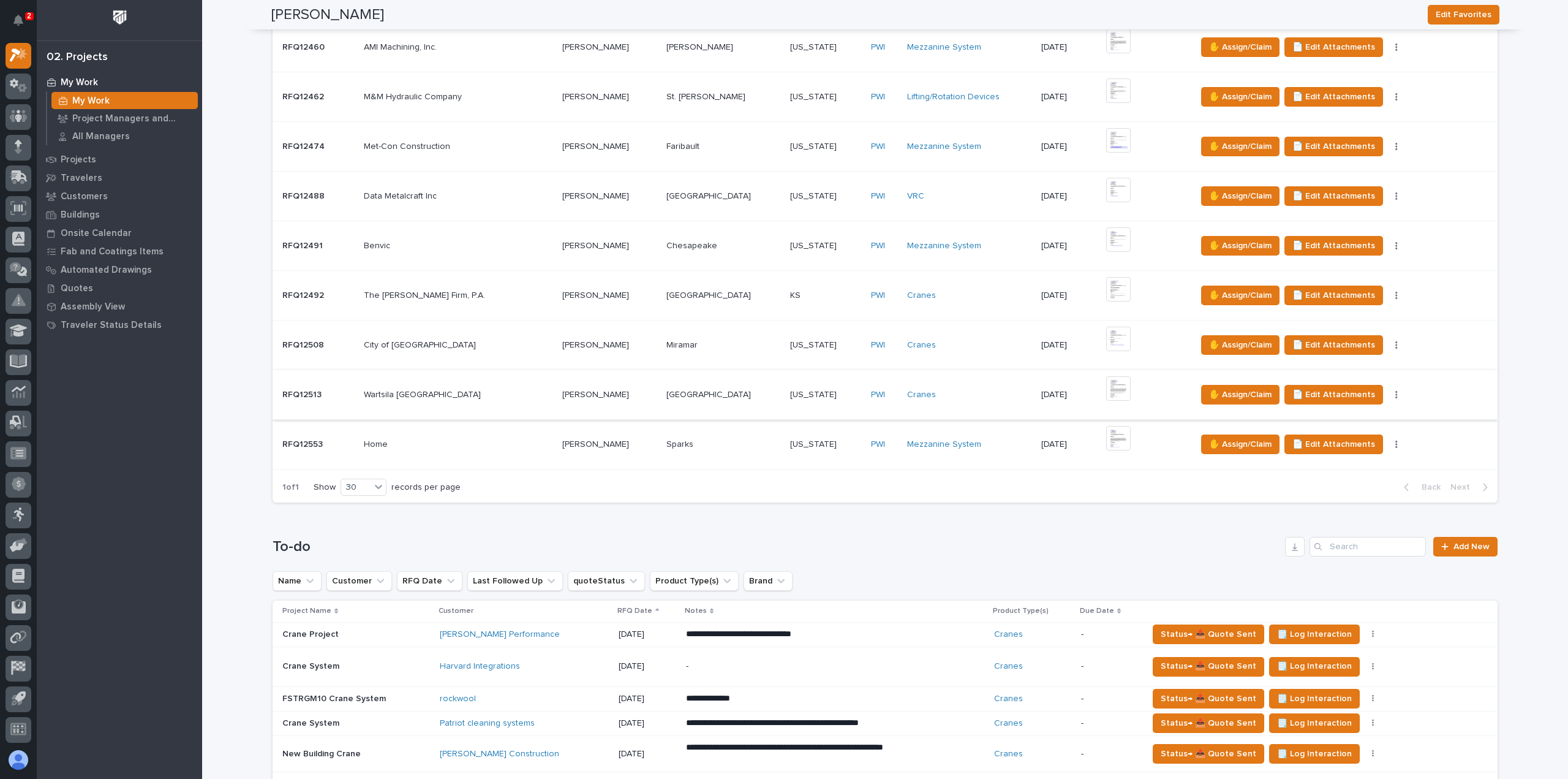
scroll to position [674, 0]
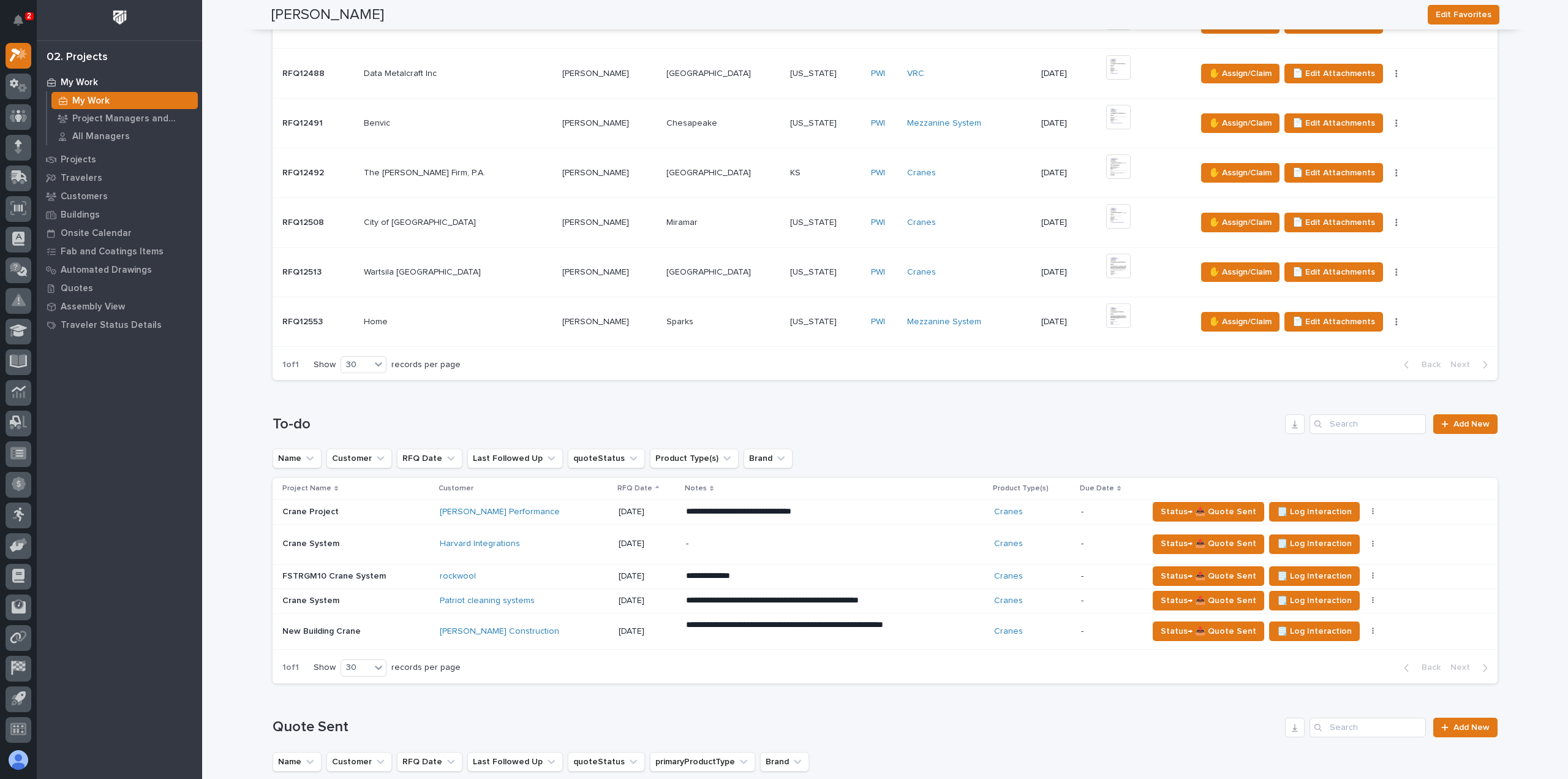
click at [819, 505] on p "**********" at bounding box center [793, 511] width 214 height 12
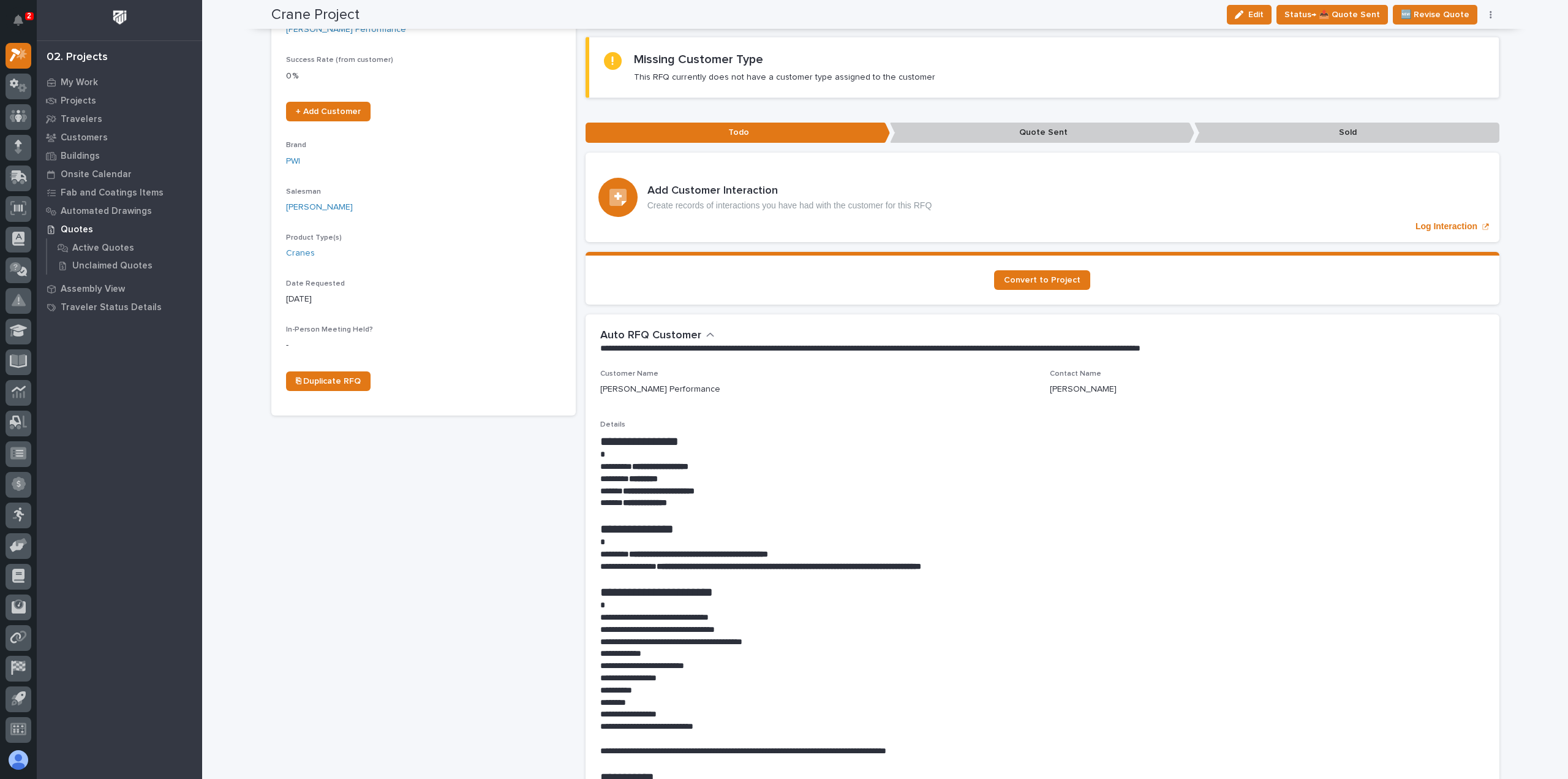
scroll to position [245, 0]
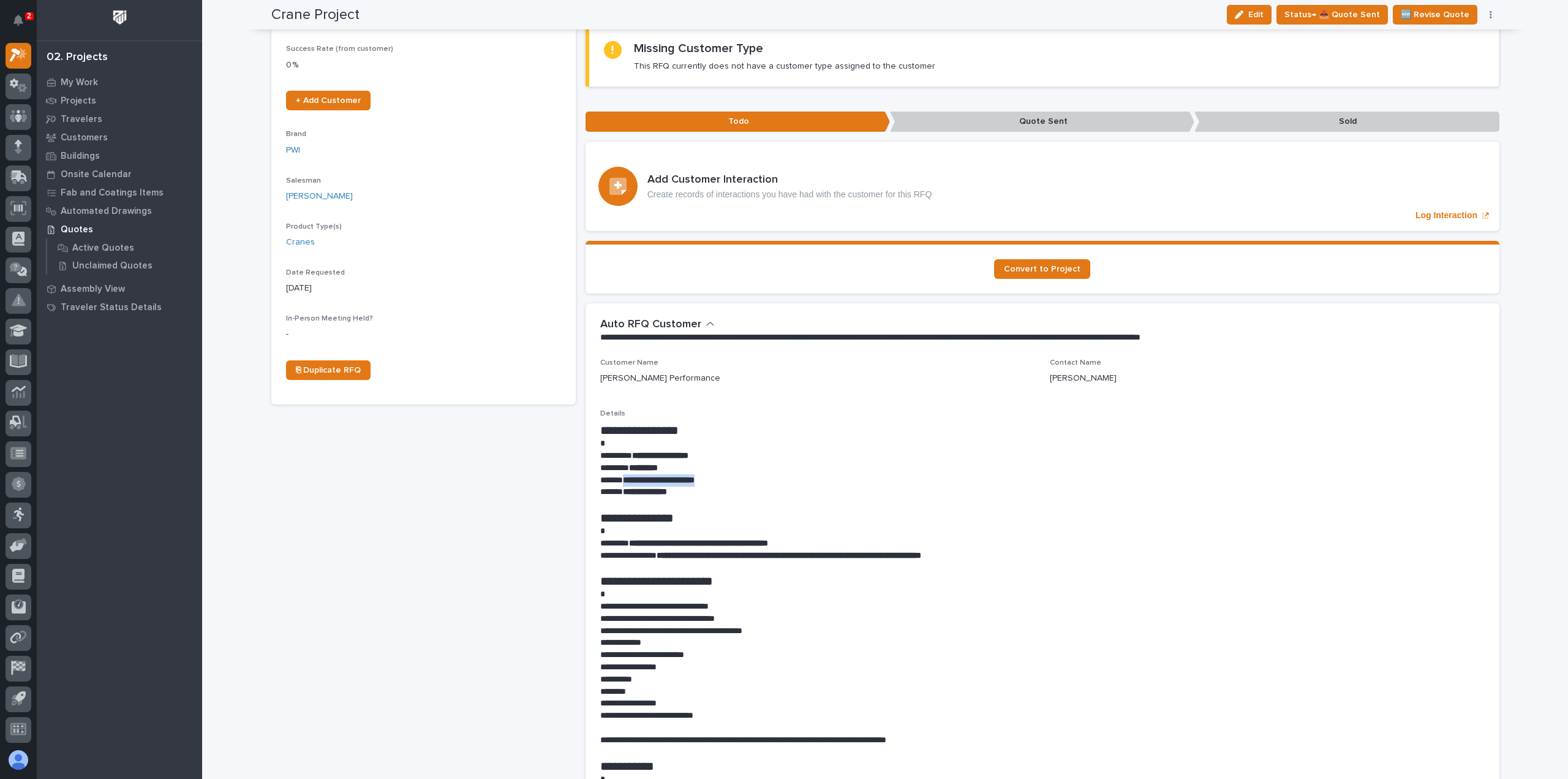
drag, startPoint x: 733, startPoint y: 459, endPoint x: 619, endPoint y: 460, distance: 114.0
click at [619, 475] on p "**********" at bounding box center [1042, 480] width 884 height 12
copy strong "**********"
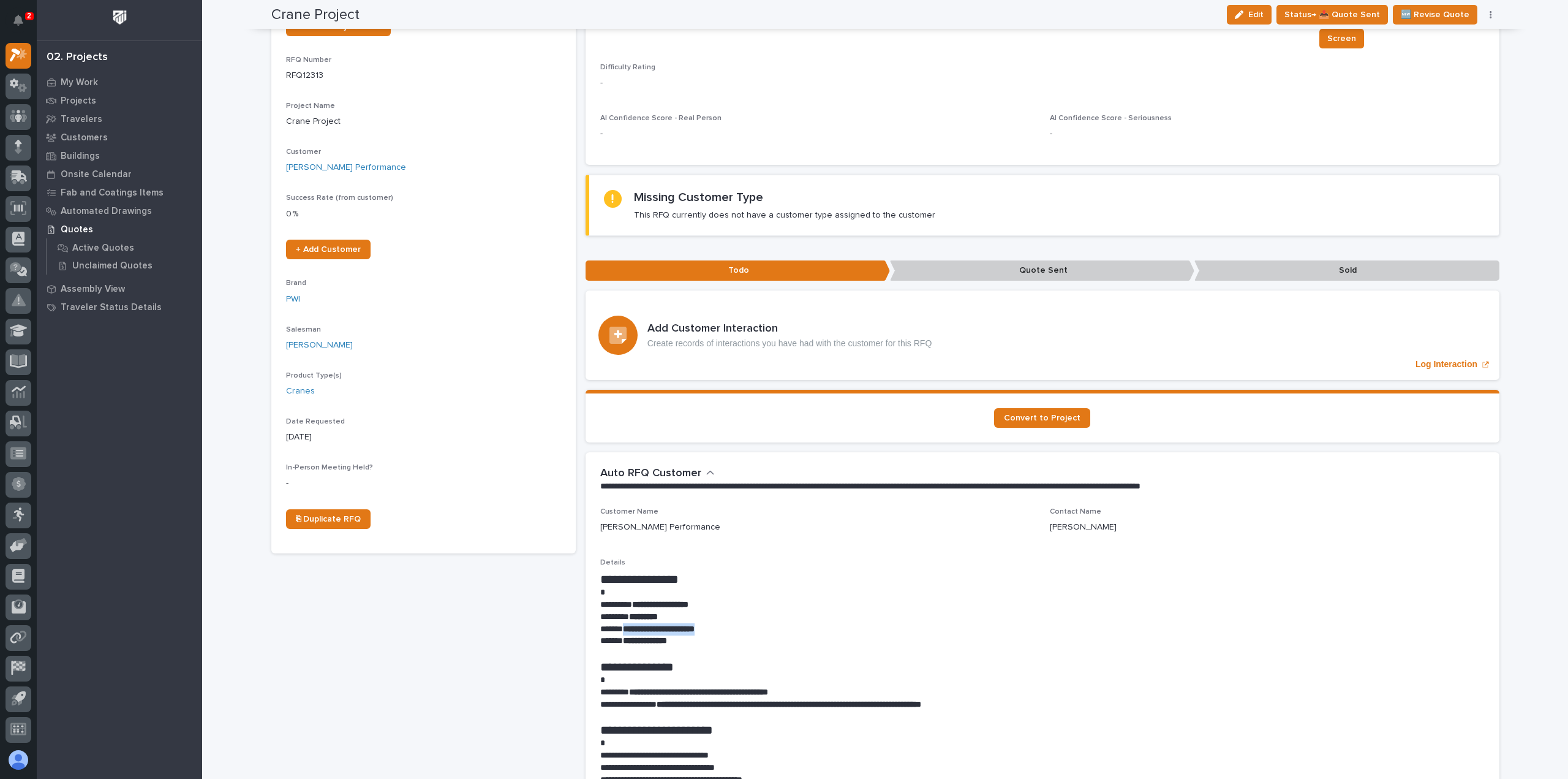
scroll to position [0, 0]
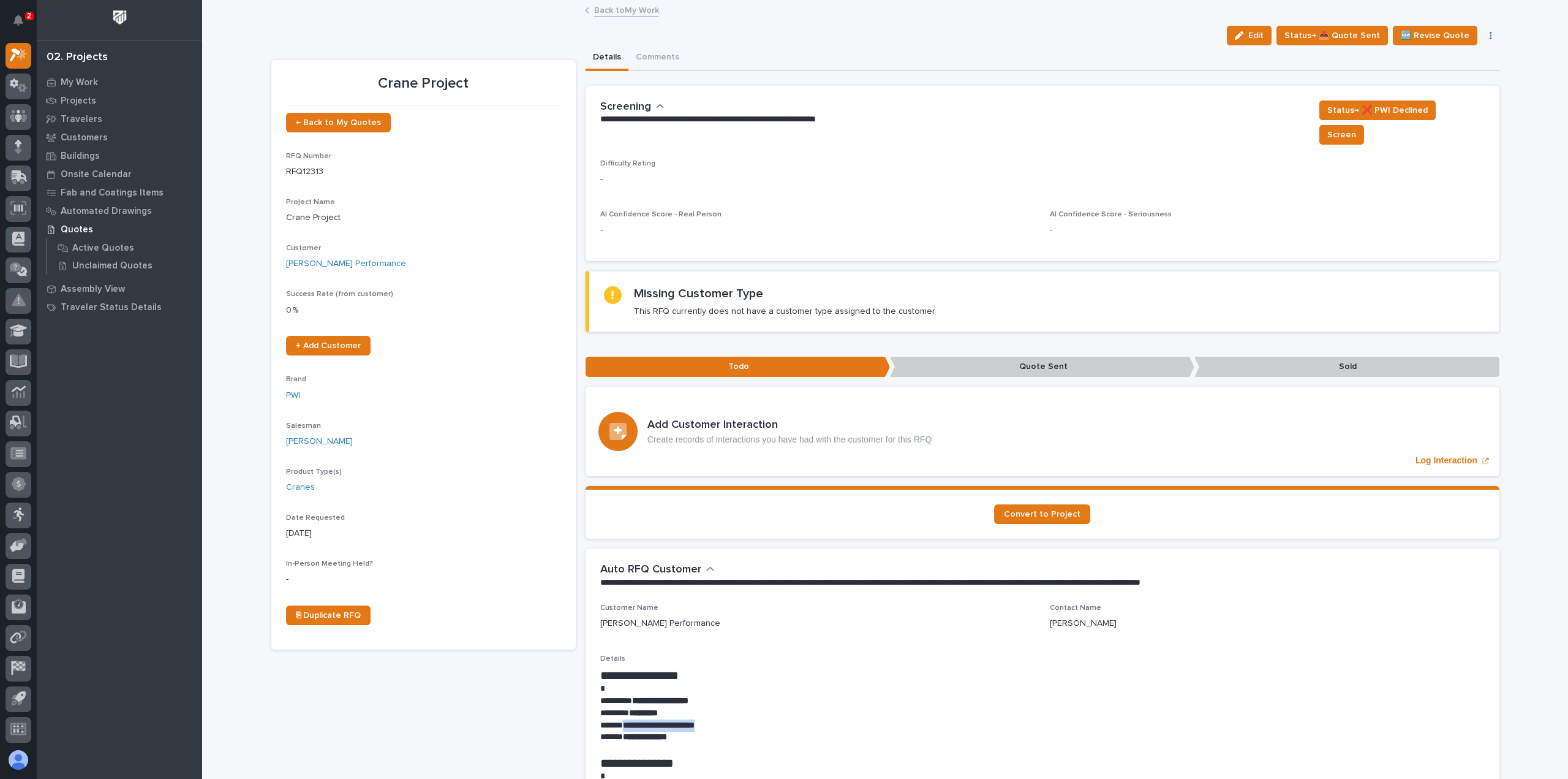
click at [619, 6] on link "Back to My Work" at bounding box center [626, 9] width 65 height 14
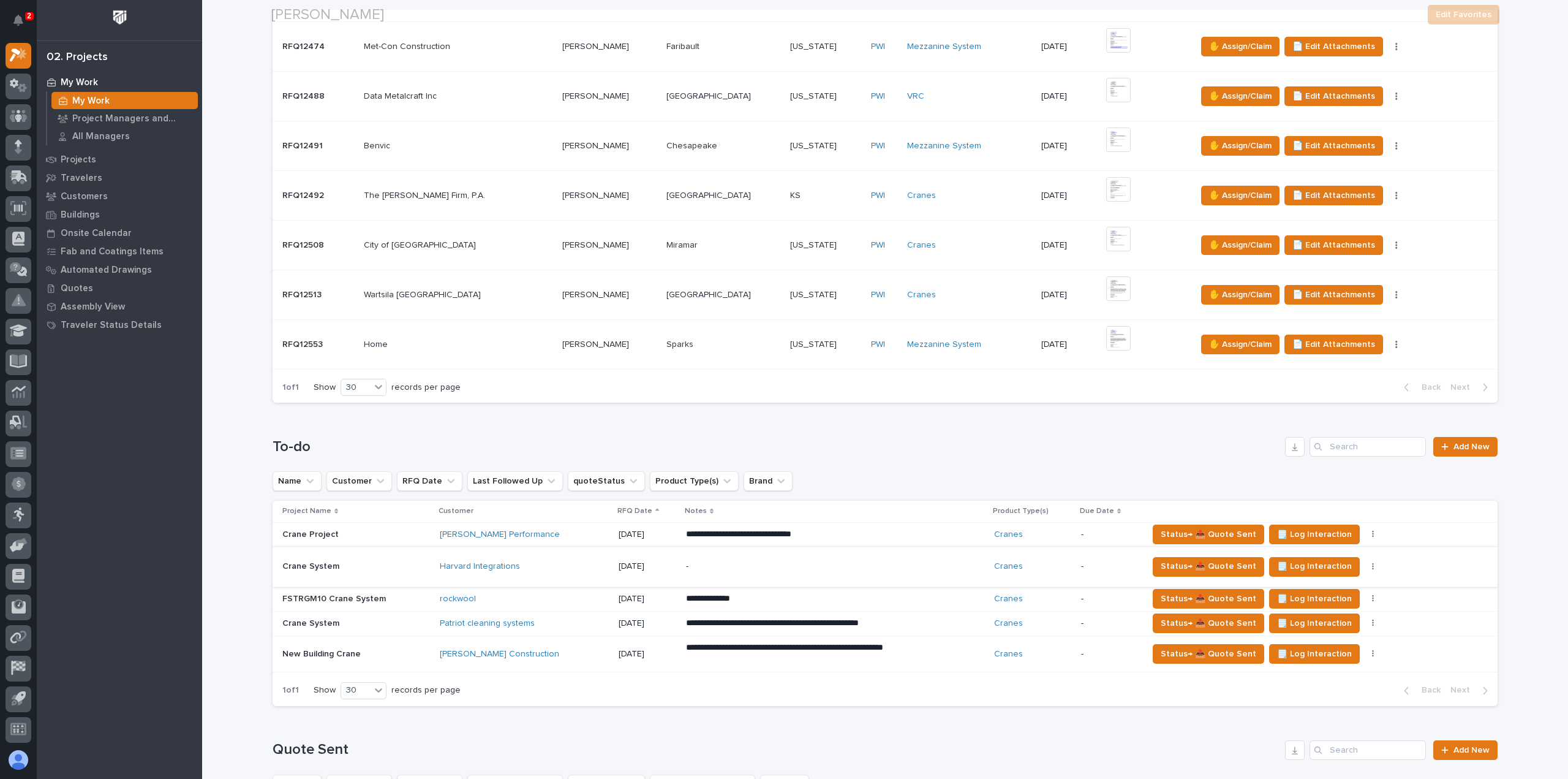
scroll to position [797, 0]
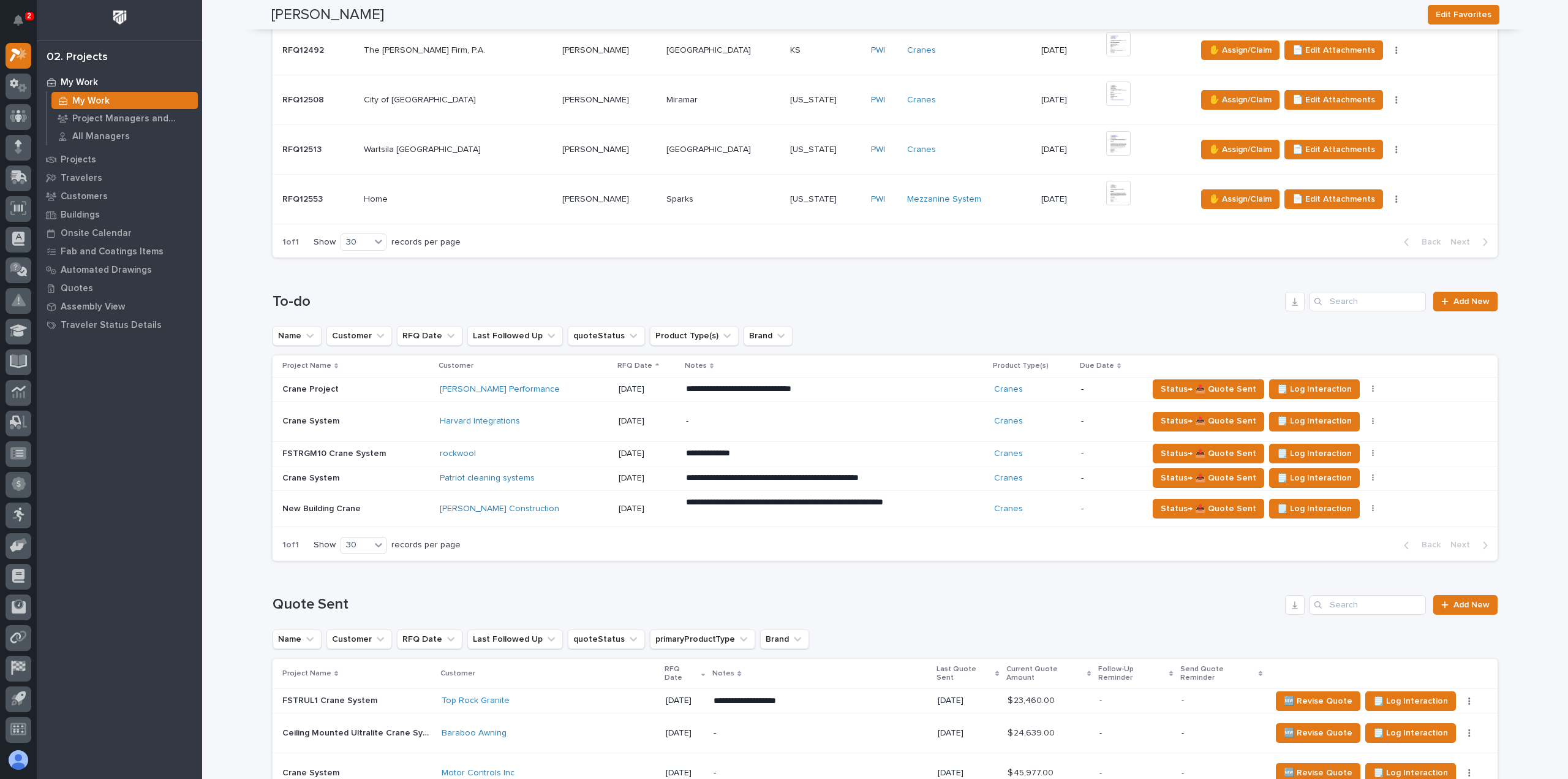
click at [548, 449] on div "rockwool" at bounding box center [524, 454] width 169 height 11
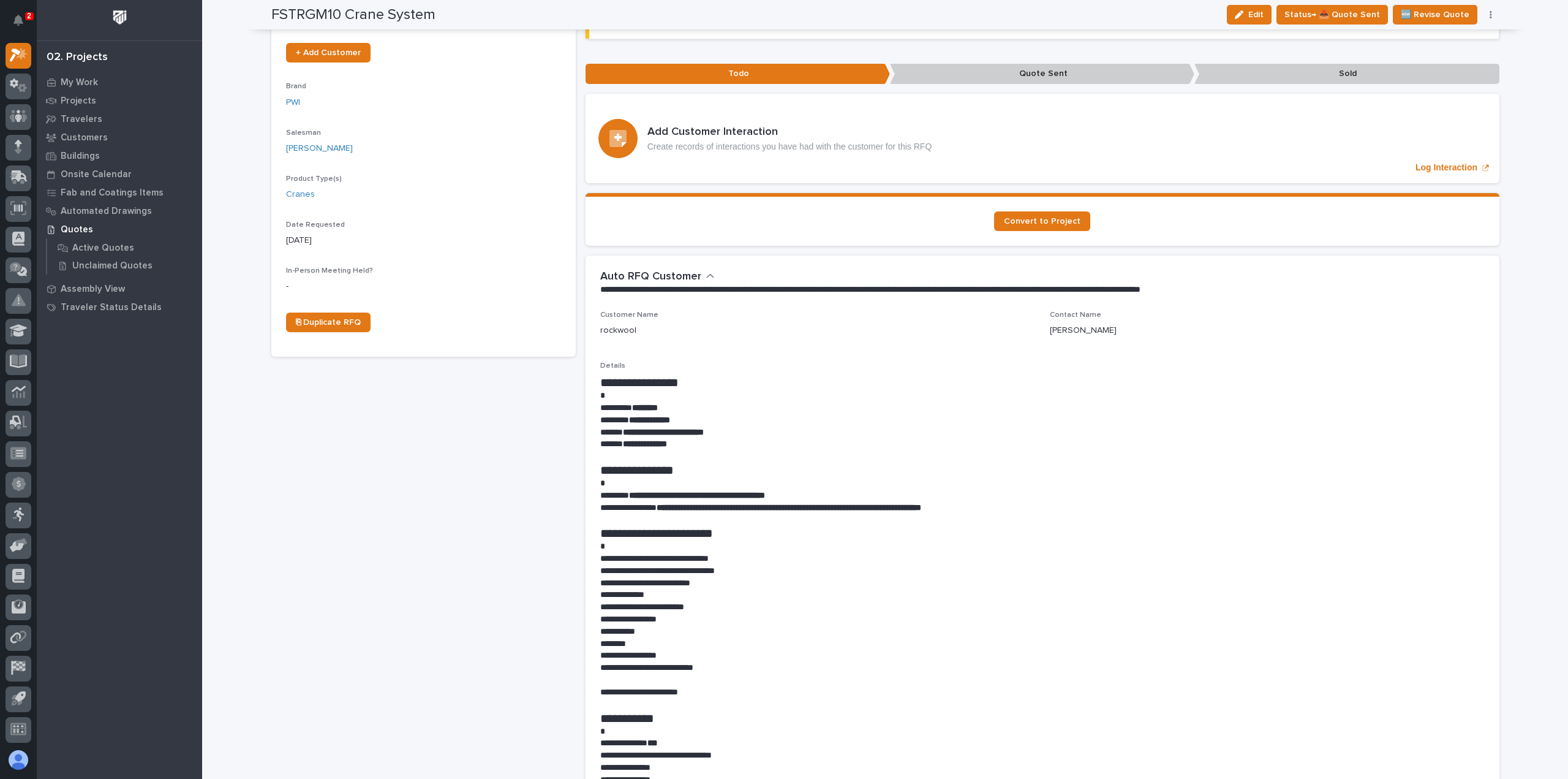
scroll to position [367, 0]
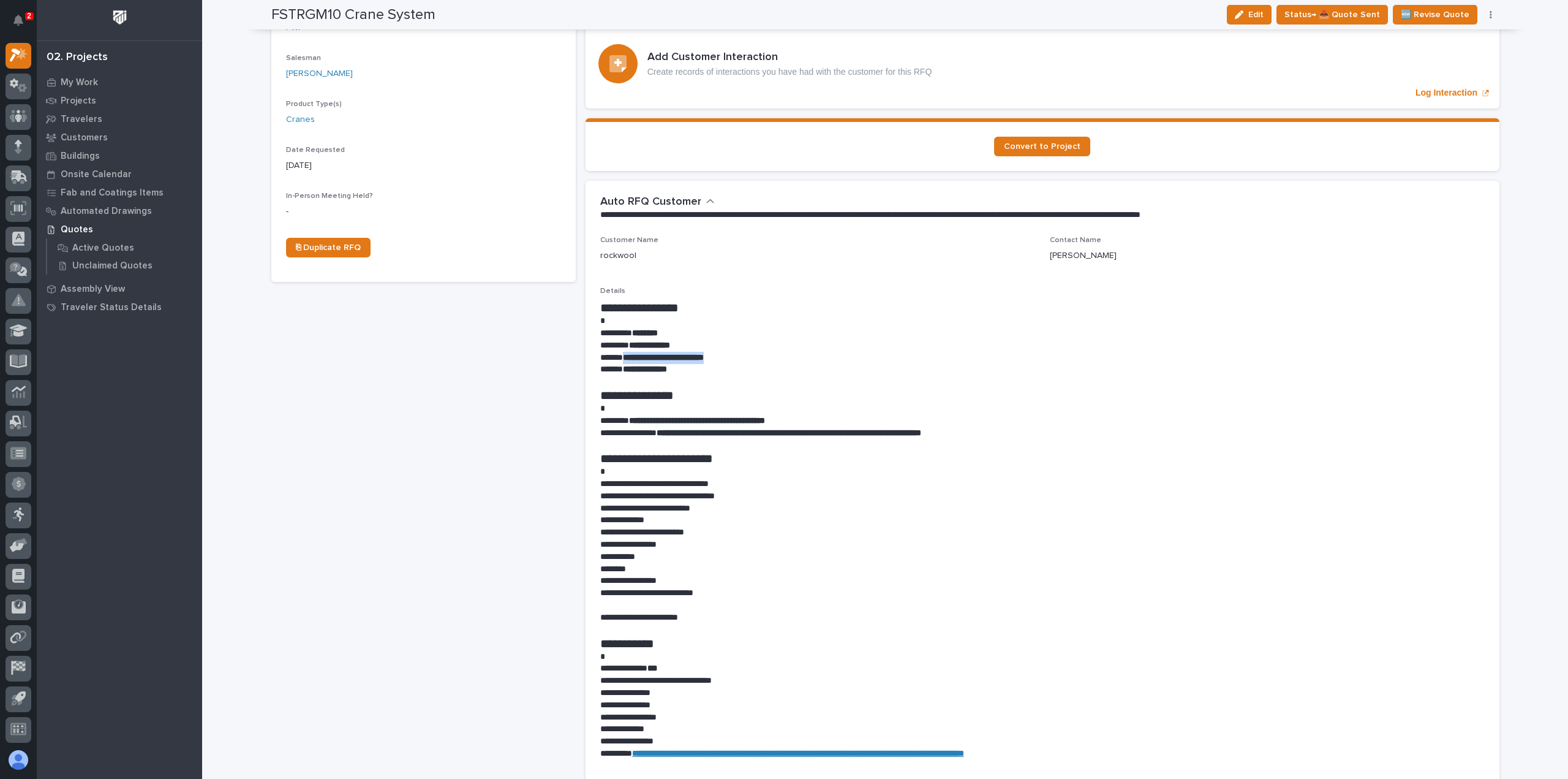
drag, startPoint x: 744, startPoint y: 335, endPoint x: 620, endPoint y: 336, distance: 124.0
click at [620, 352] on p "**********" at bounding box center [1042, 357] width 884 height 12
copy strong "**********"
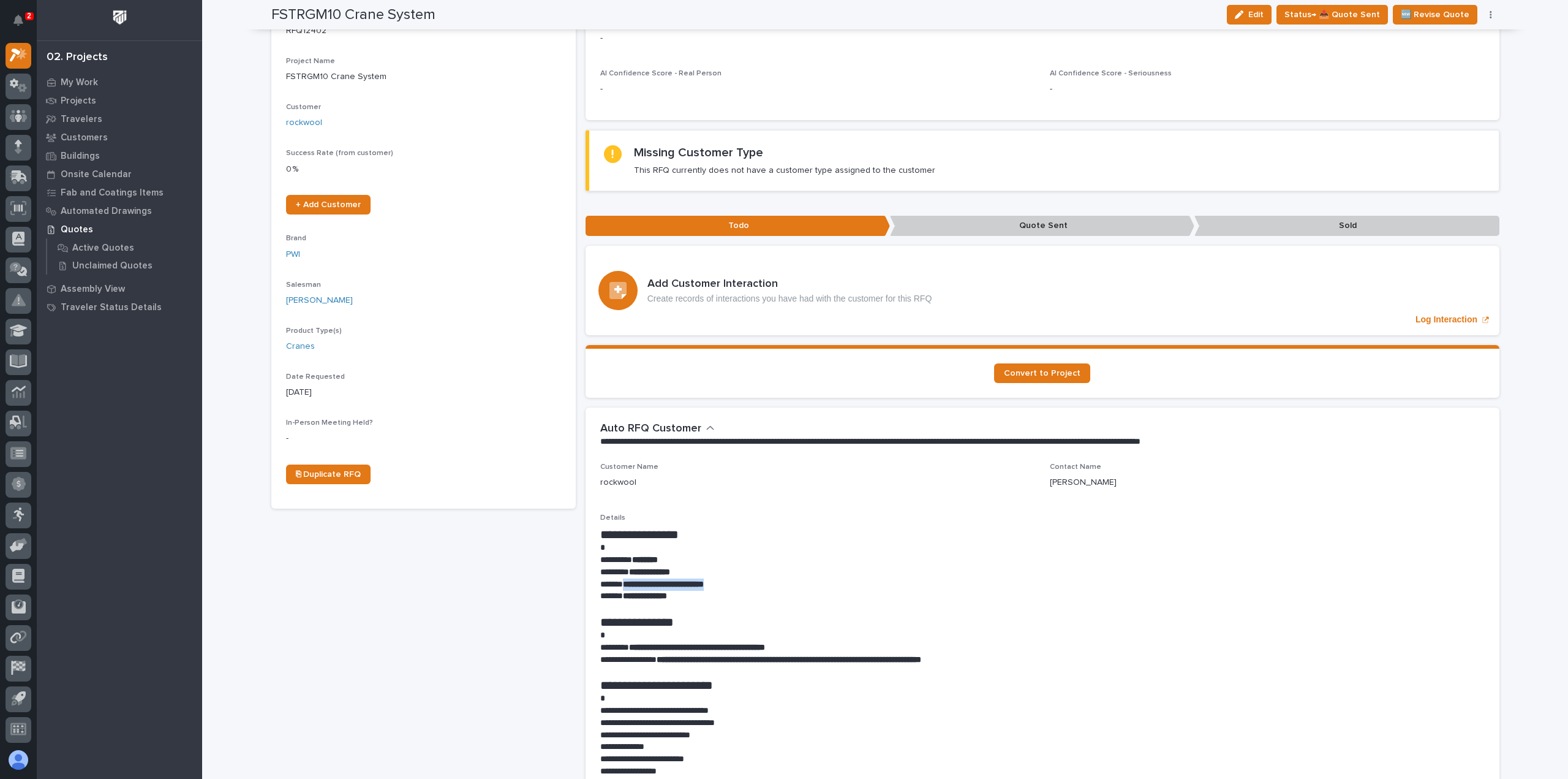
scroll to position [122, 0]
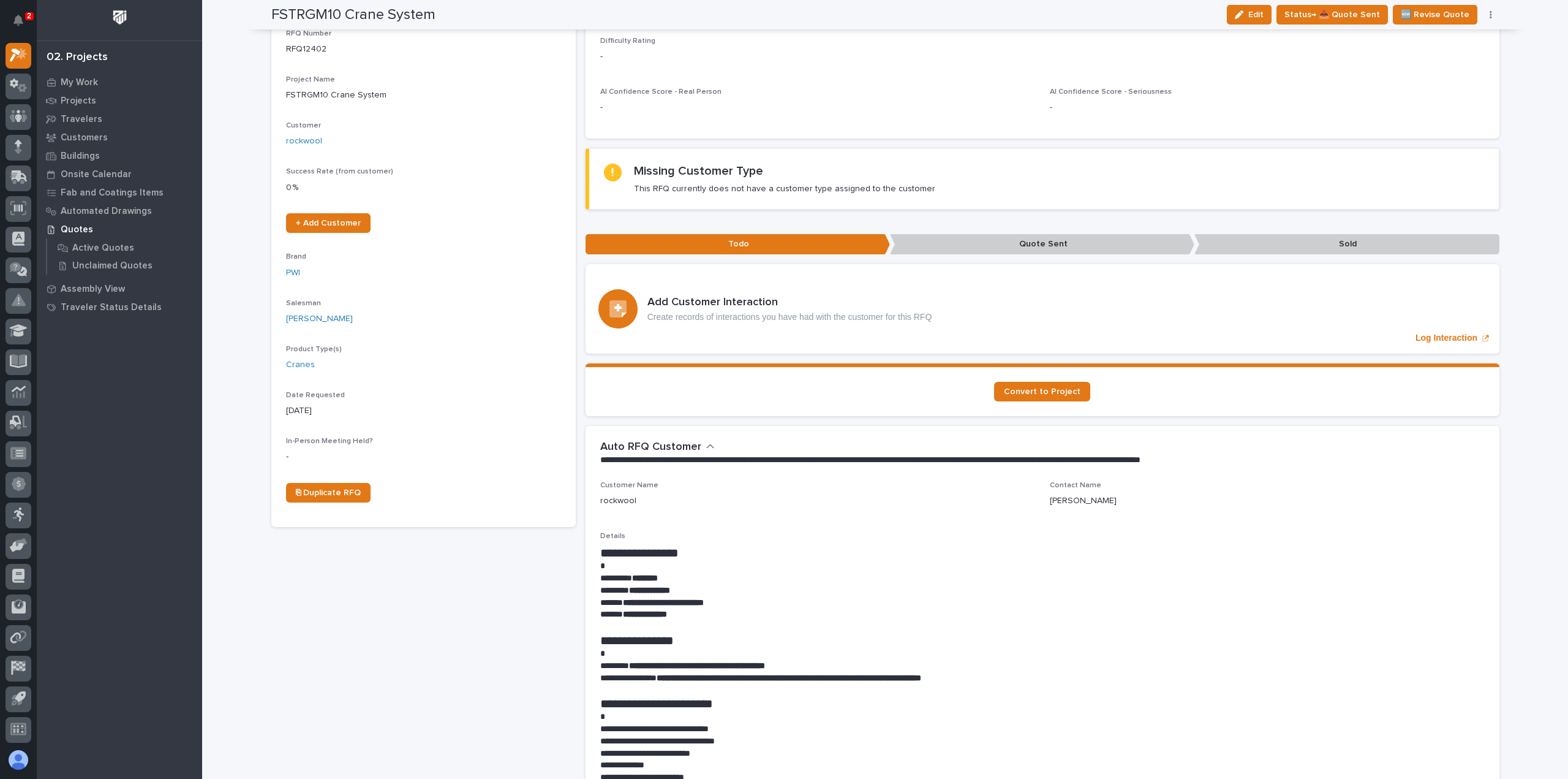
click at [808, 560] on p at bounding box center [1042, 566] width 884 height 12
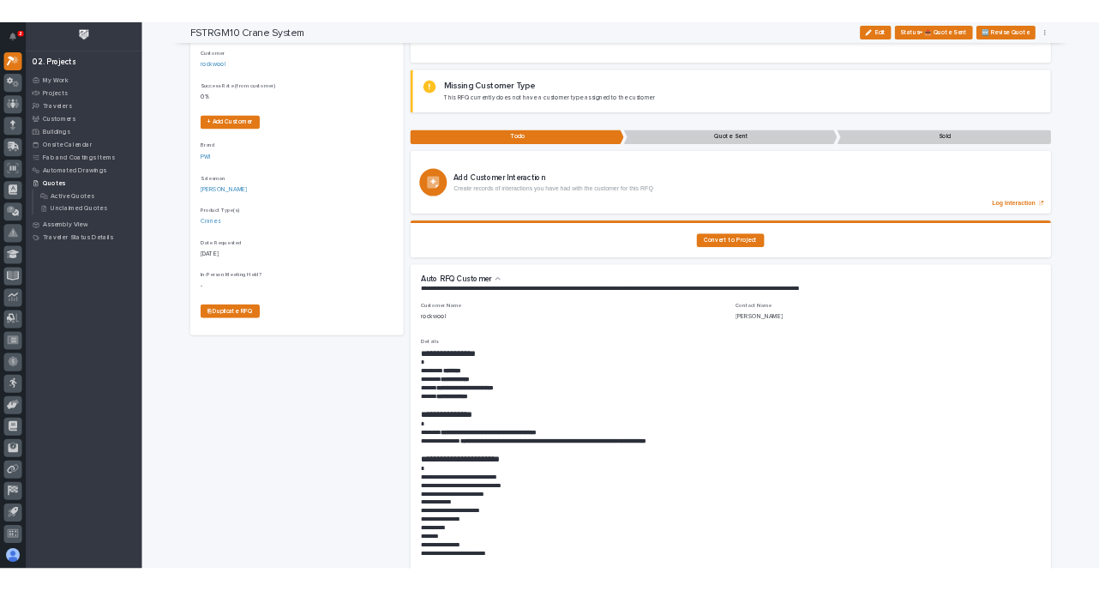
scroll to position [257, 0]
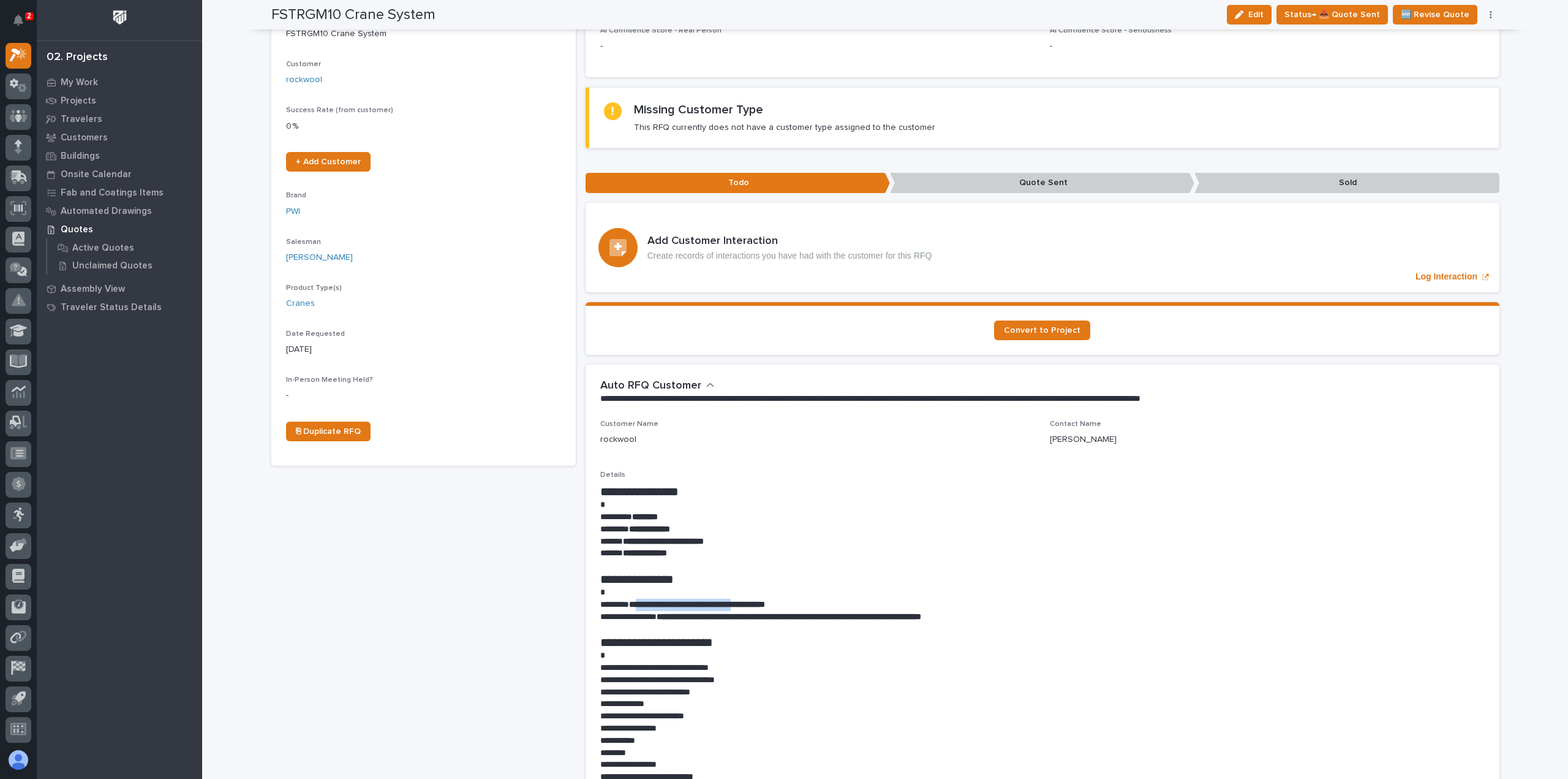
drag, startPoint x: 769, startPoint y: 586, endPoint x: 638, endPoint y: 579, distance: 131.2
click at [638, 599] on p "**********" at bounding box center [1042, 605] width 884 height 12
drag, startPoint x: 631, startPoint y: 583, endPoint x: 770, endPoint y: 582, distance: 139.0
click at [765, 600] on strong "**********" at bounding box center [697, 604] width 136 height 9
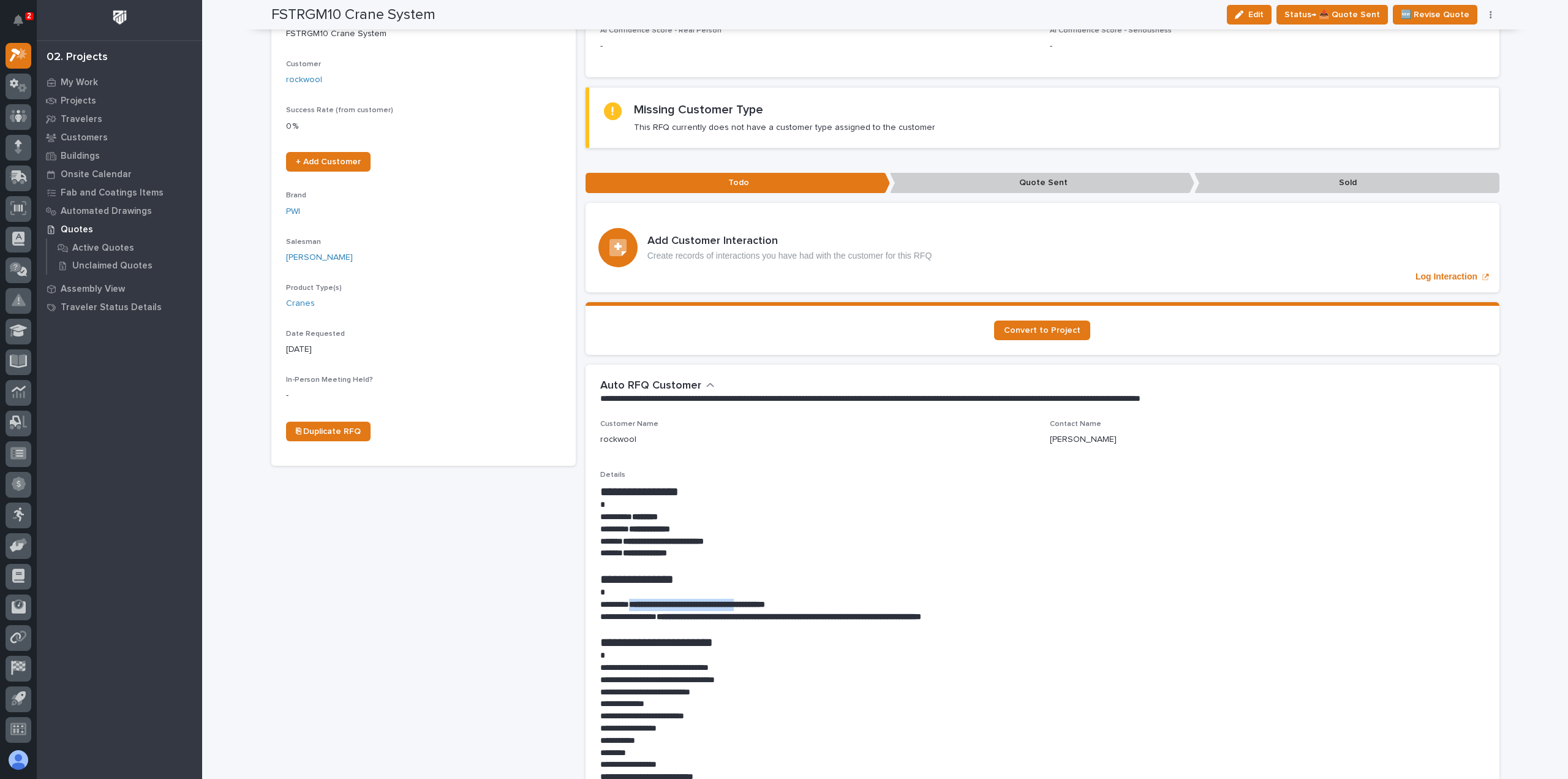
copy strong "**********"
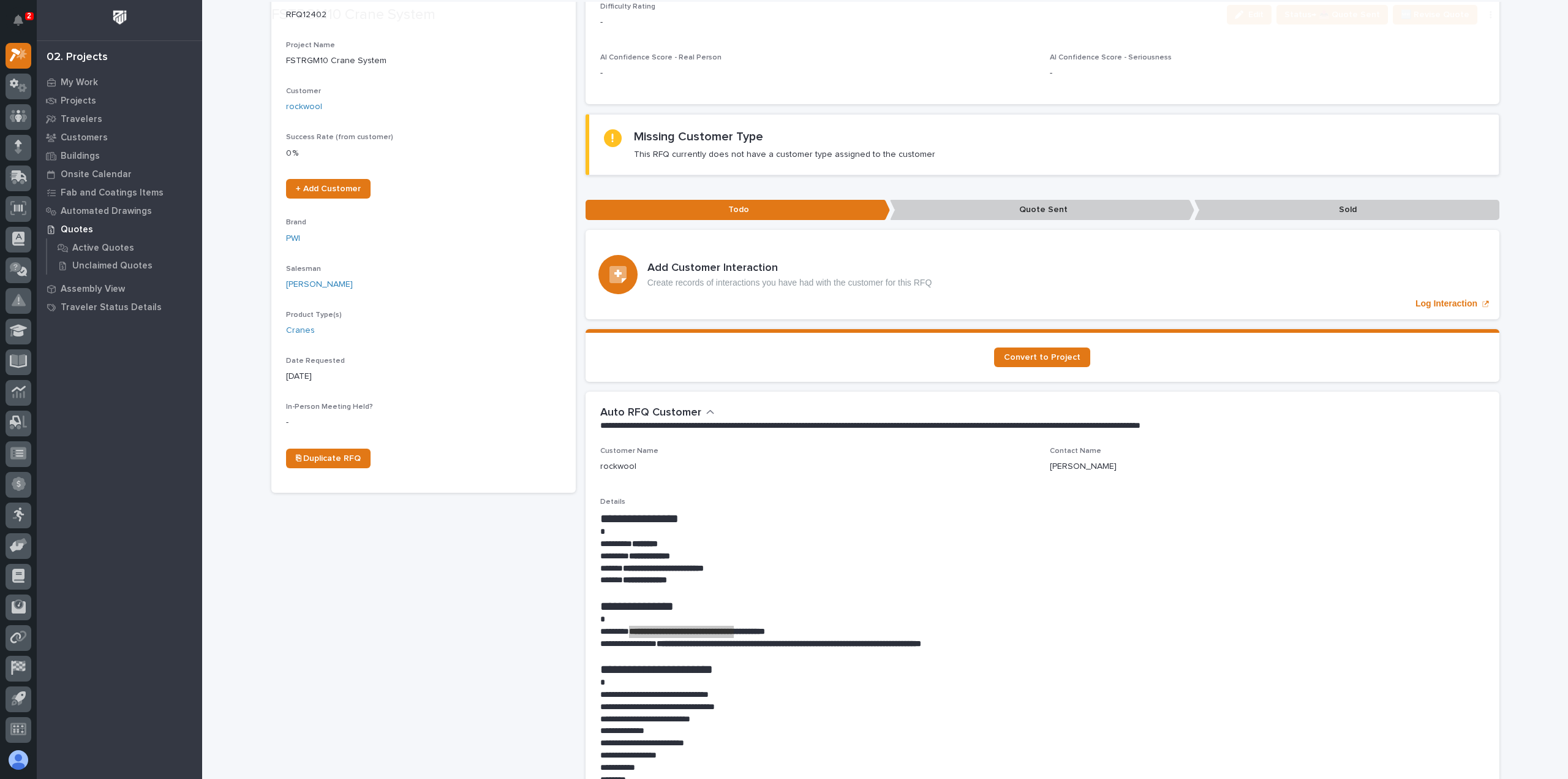
scroll to position [367, 0]
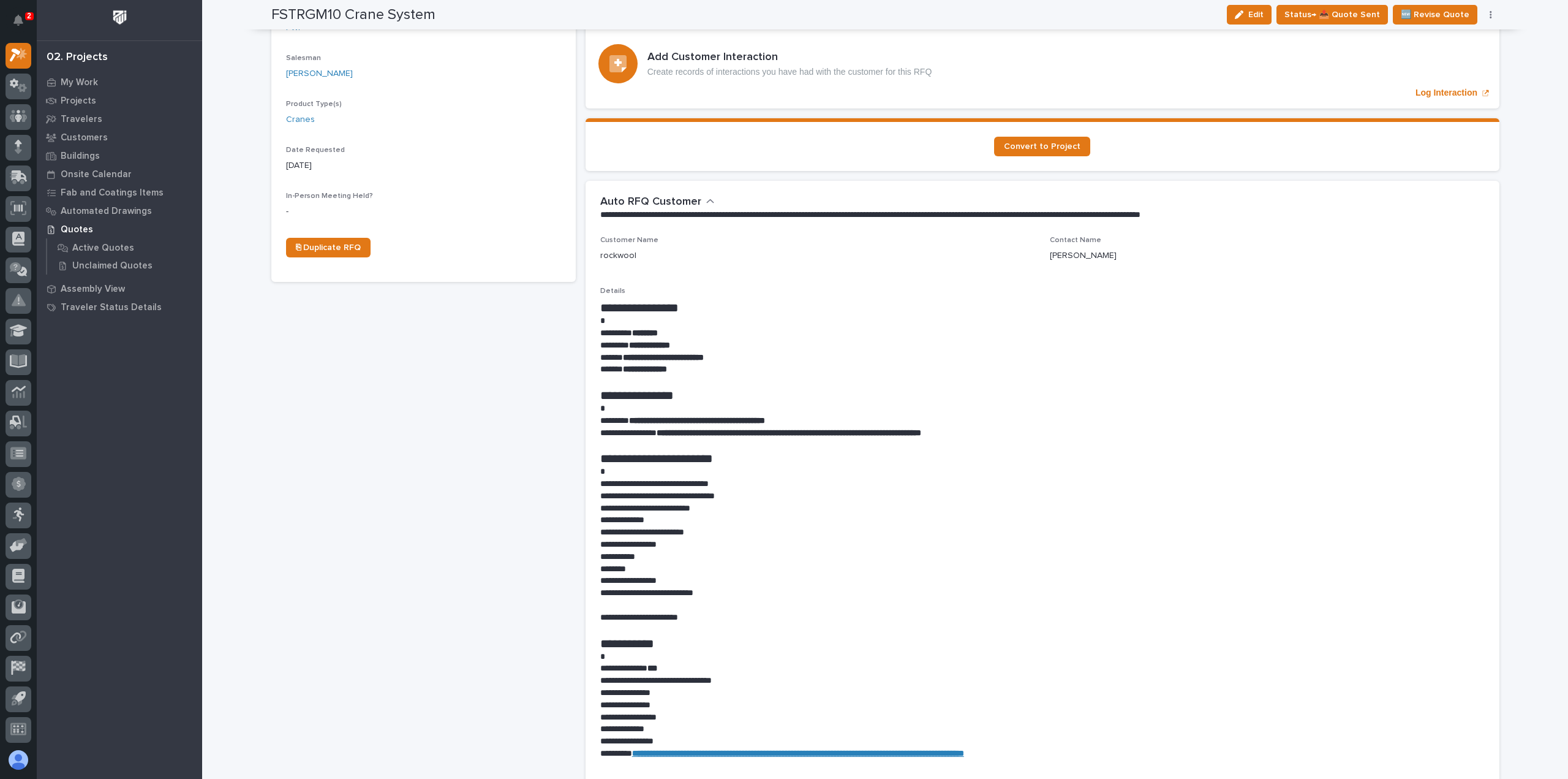
click at [1319, 236] on p "Contact Name" at bounding box center [1267, 240] width 435 height 9
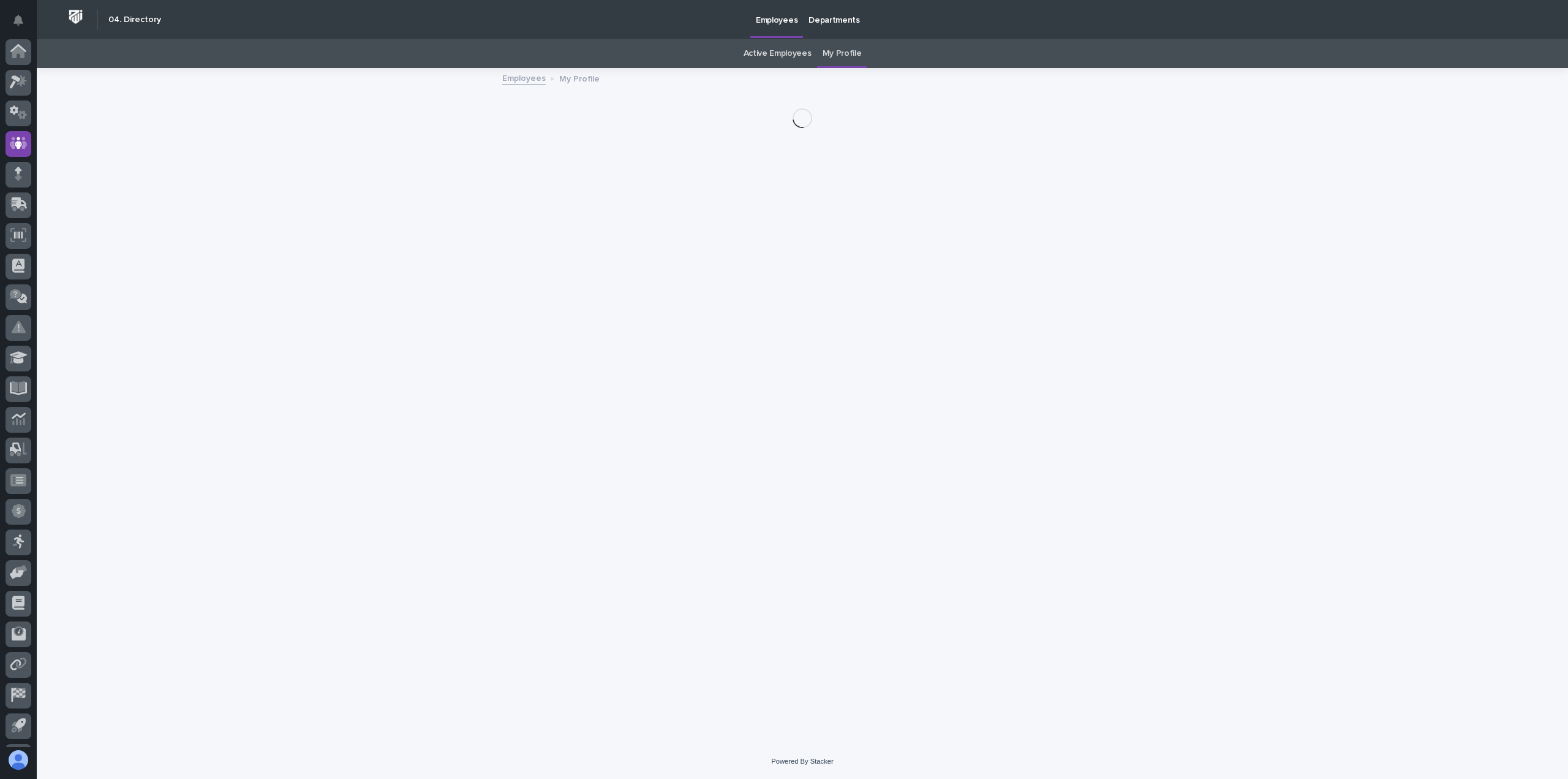
scroll to position [27, 0]
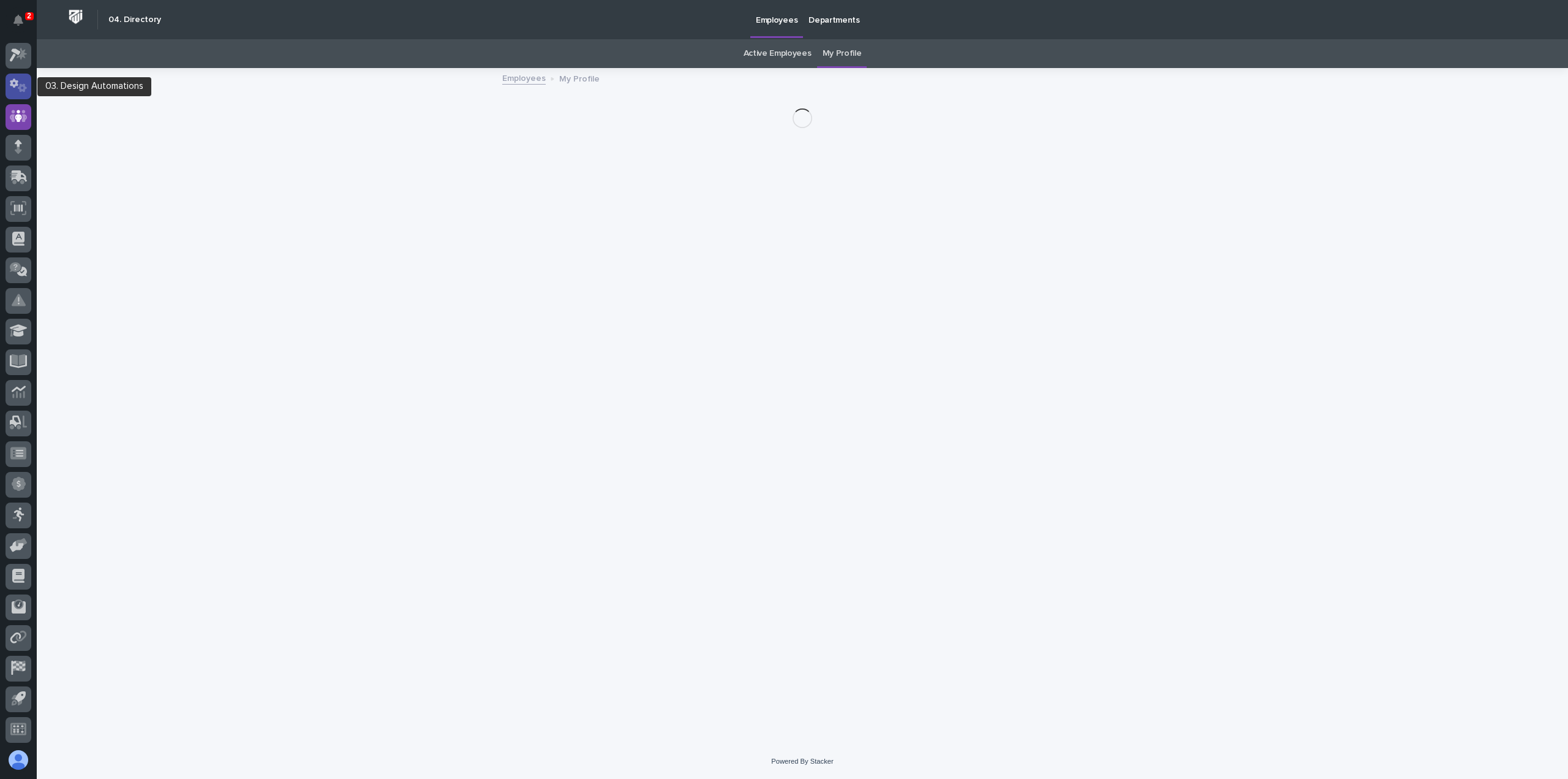
click at [16, 81] on icon at bounding box center [14, 84] width 9 height 9
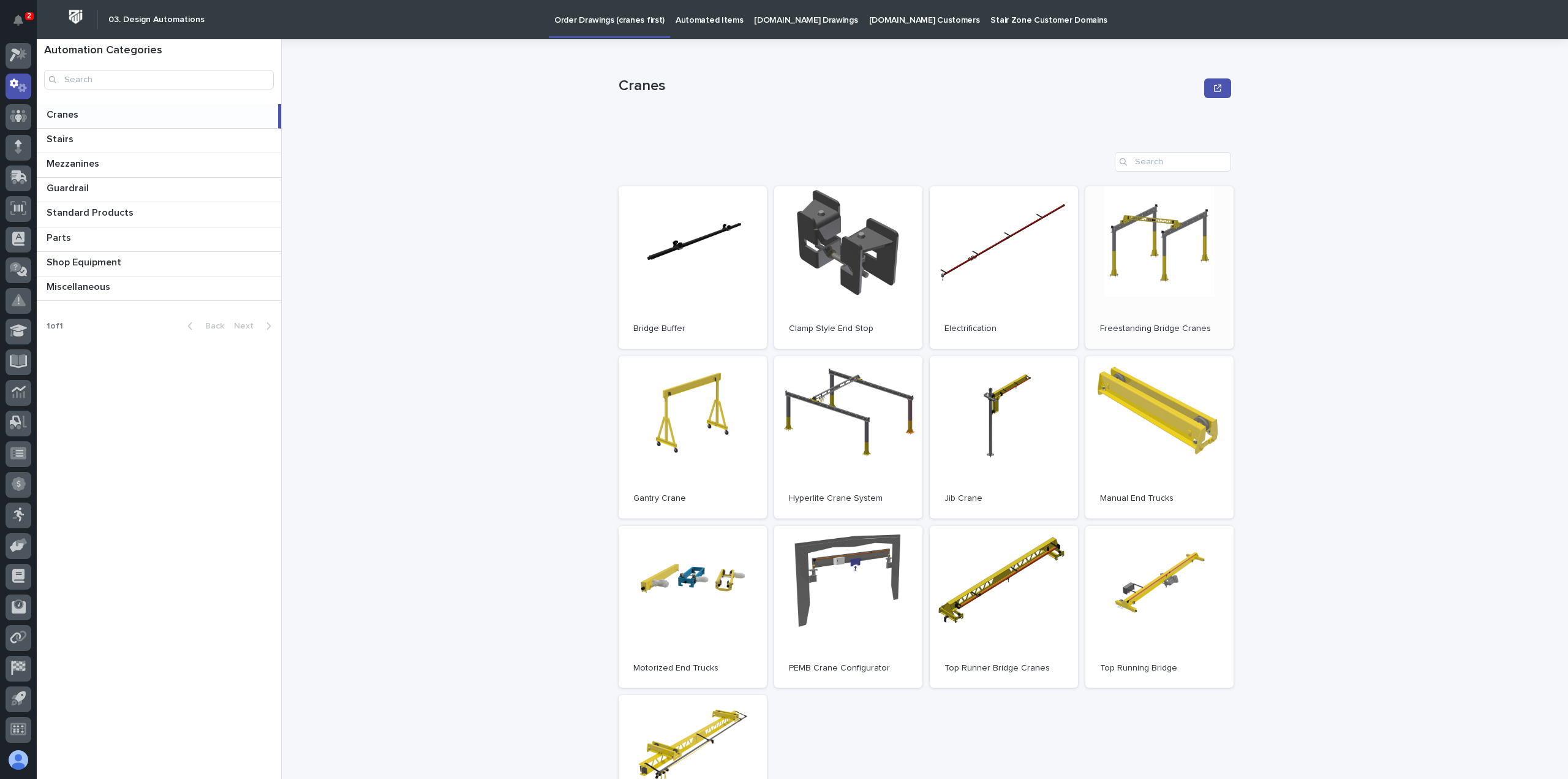
click at [1164, 249] on link "Open" at bounding box center [1159, 267] width 149 height 162
click at [12, 54] on icon at bounding box center [19, 55] width 18 height 14
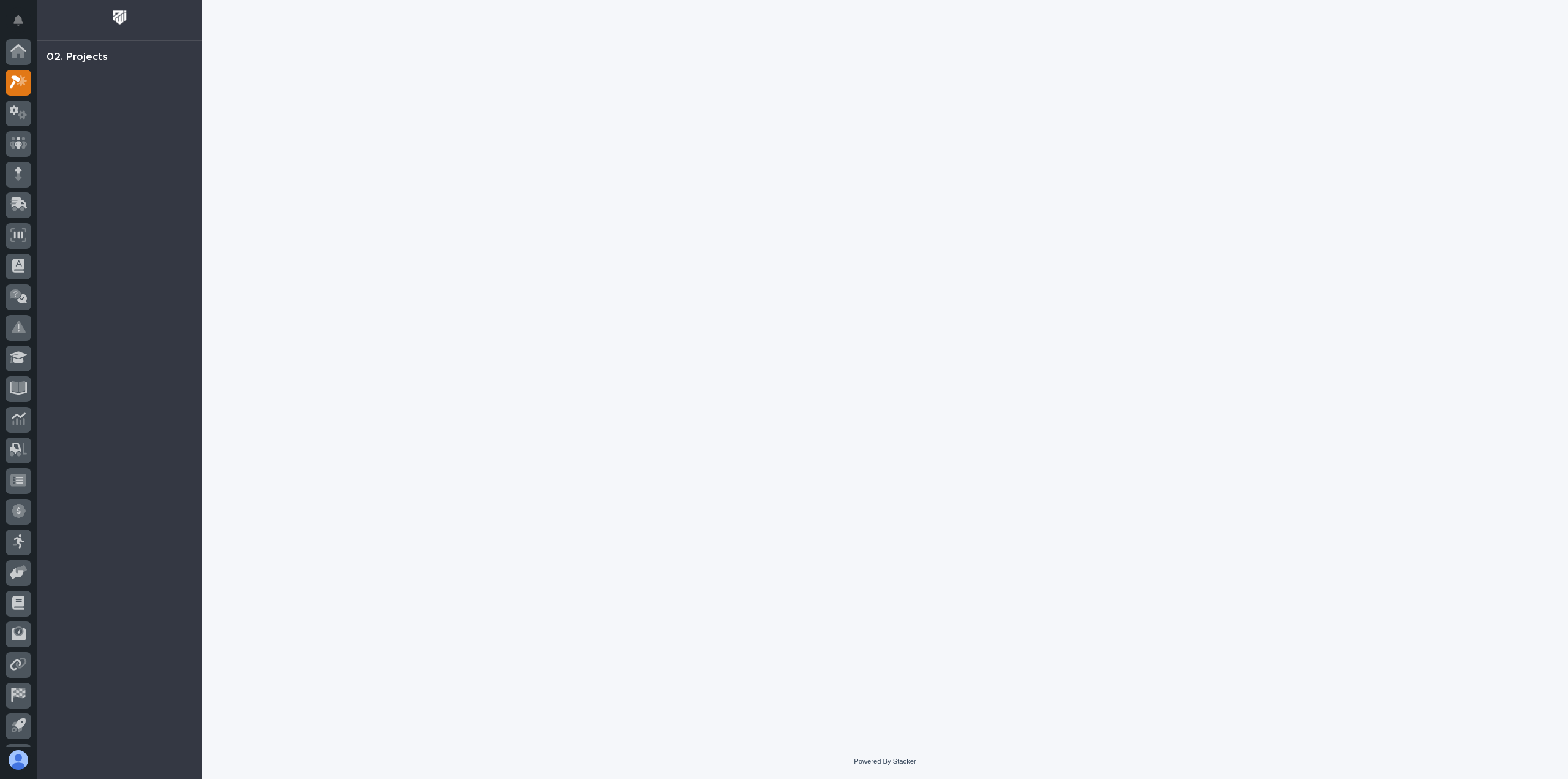
scroll to position [27, 0]
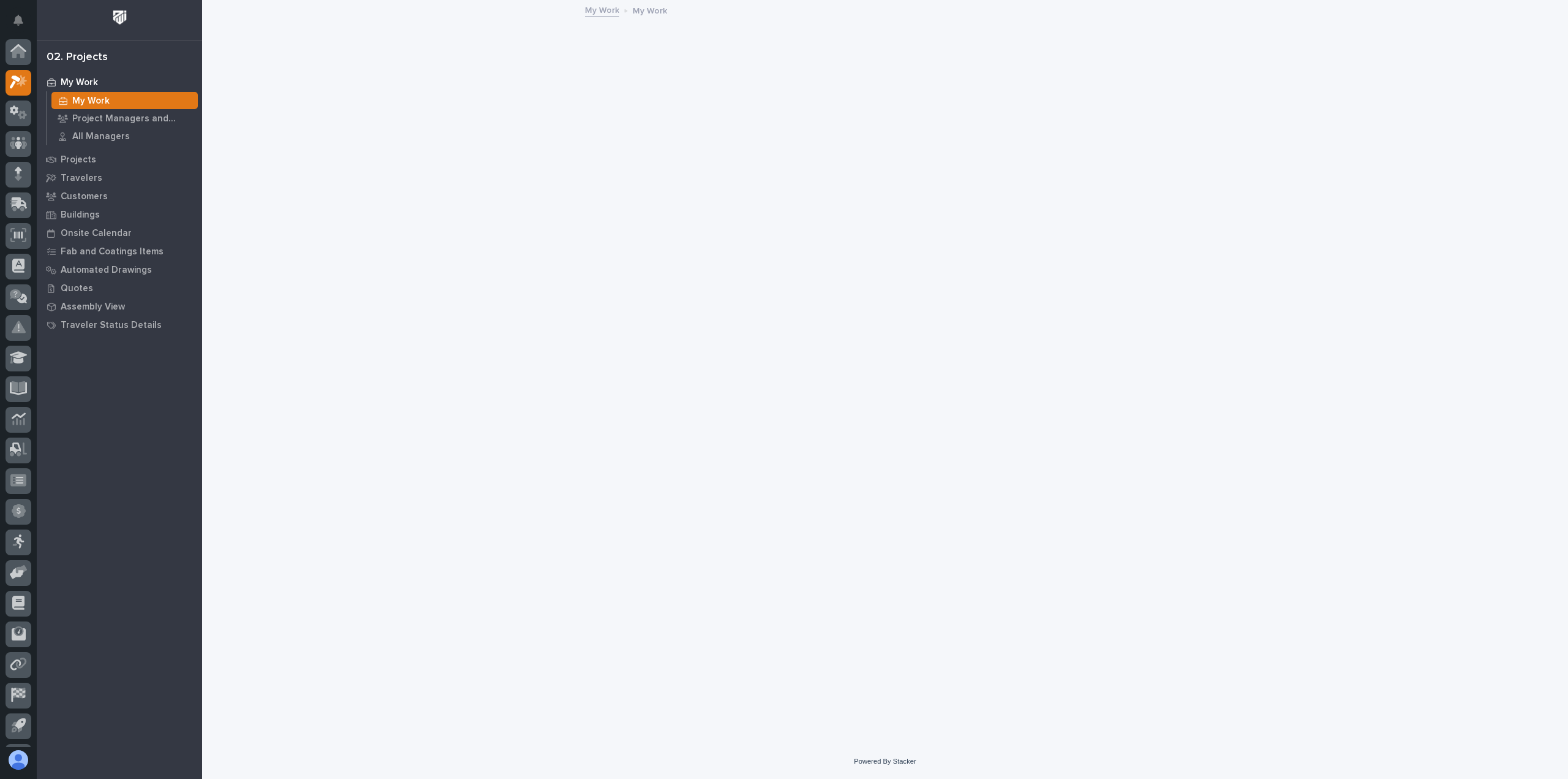
scroll to position [27, 0]
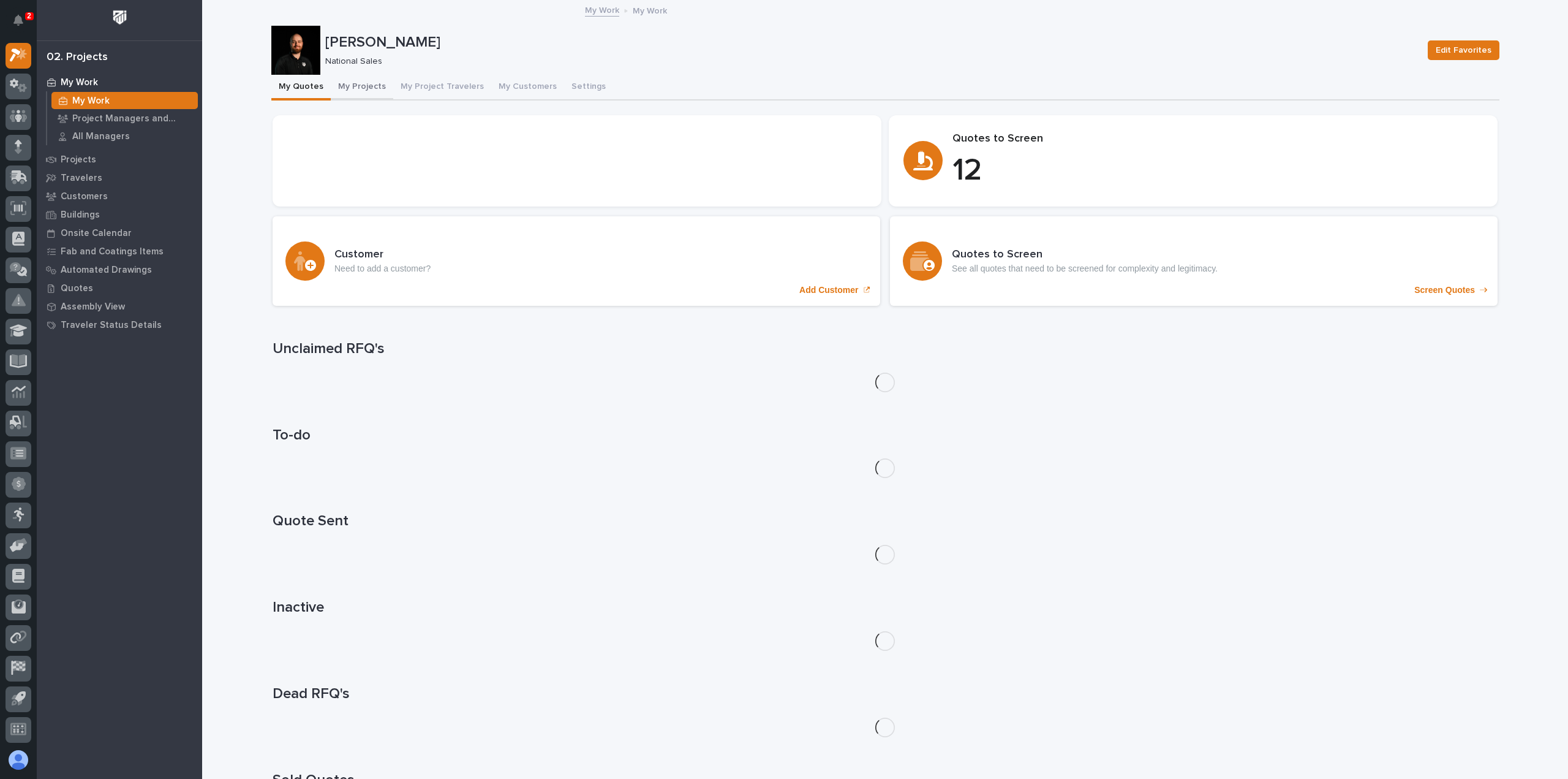
click at [358, 81] on button "My Projects" at bounding box center [361, 88] width 62 height 26
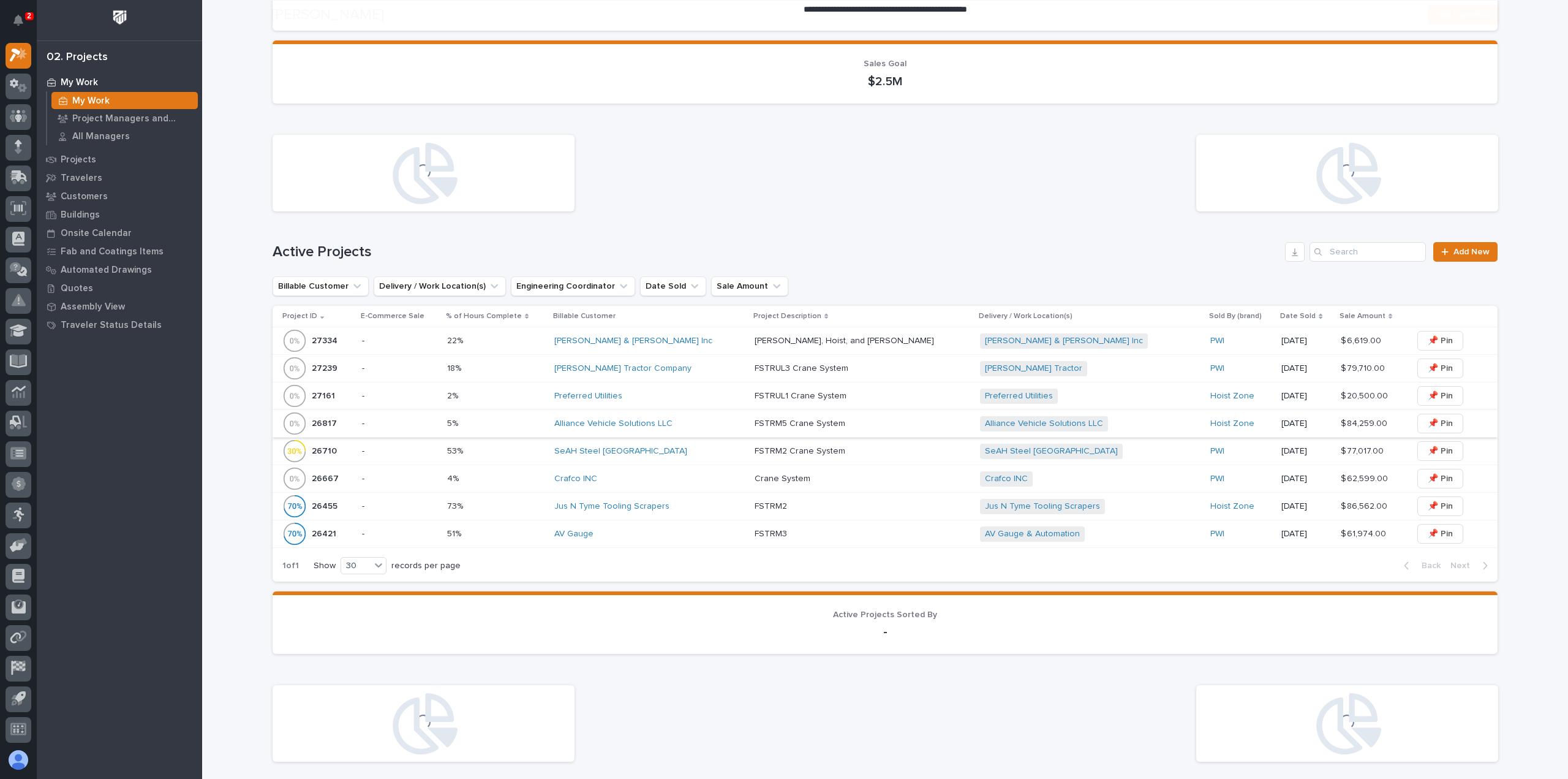
scroll to position [245, 0]
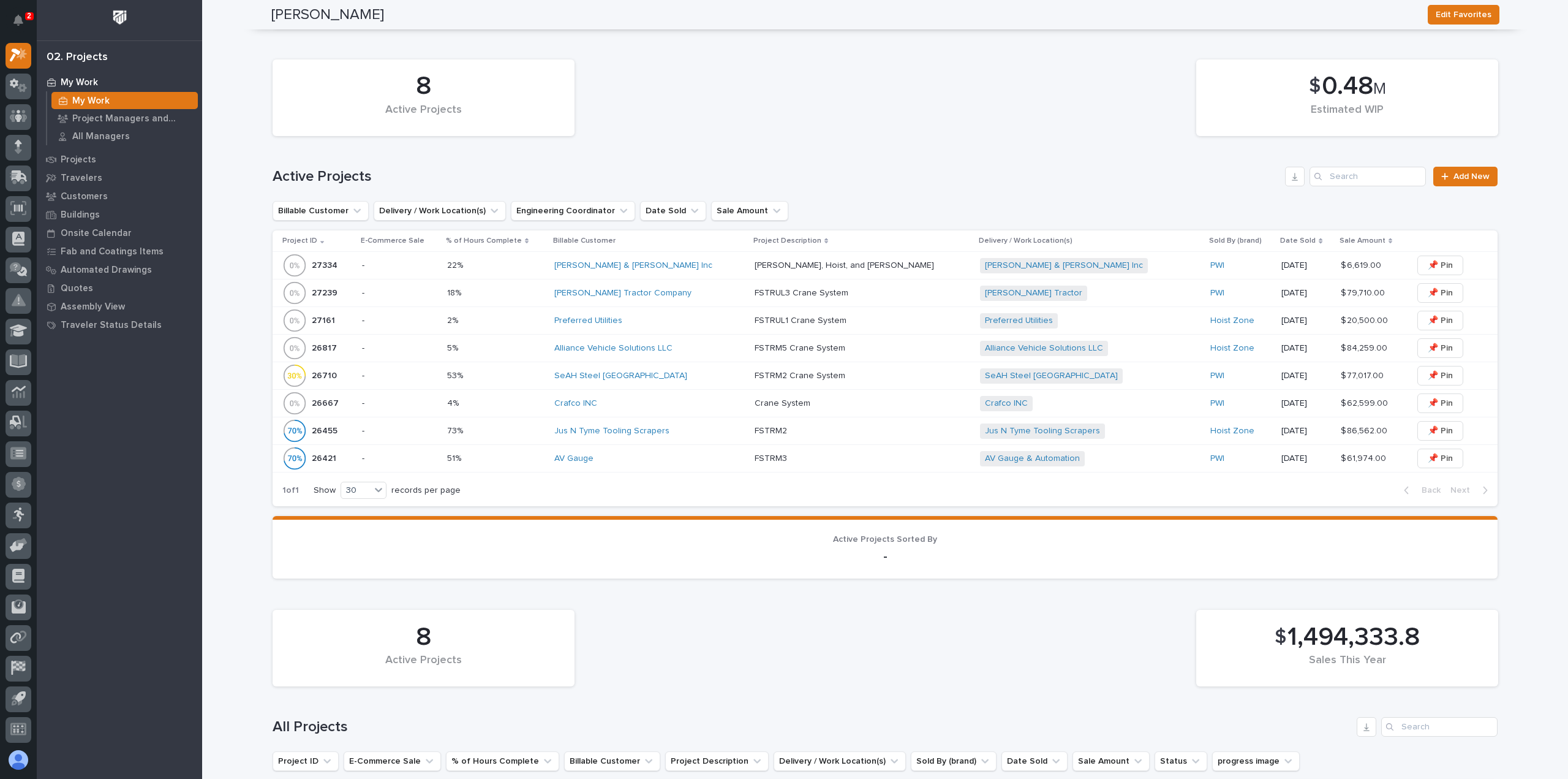
click at [684, 257] on div "Smith & Loveless Inc" at bounding box center [649, 266] width 191 height 20
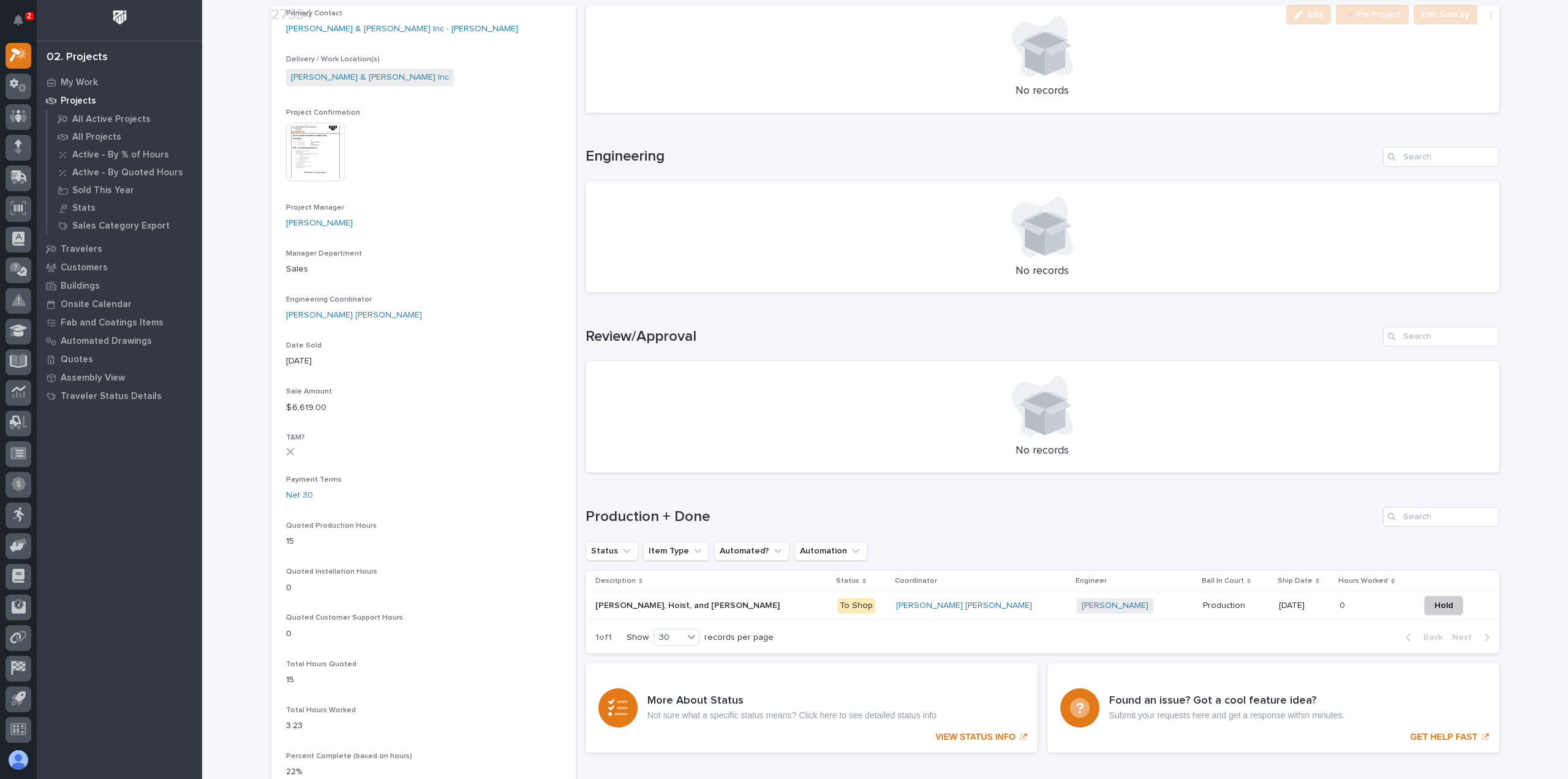
scroll to position [490, 0]
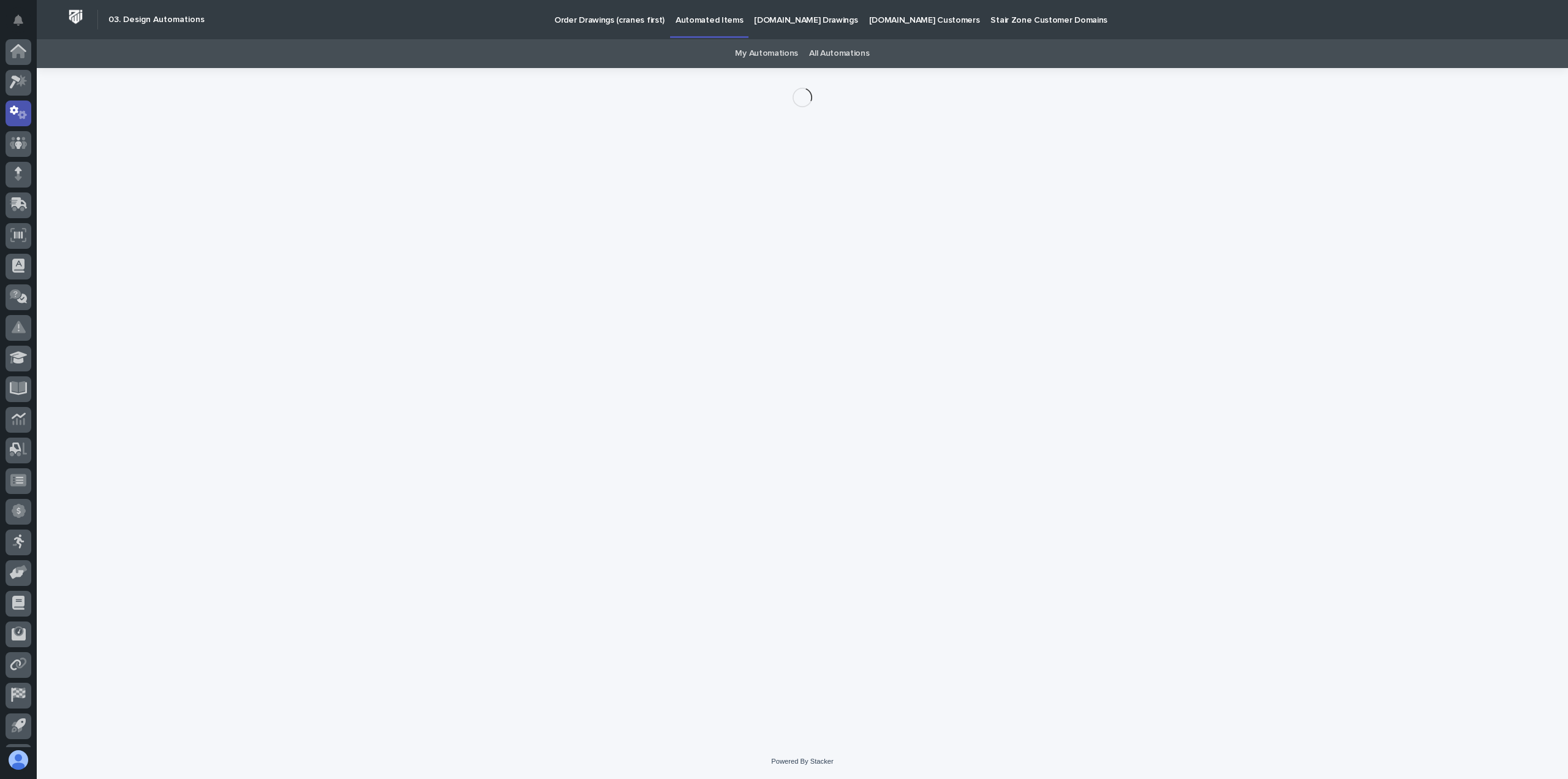
scroll to position [27, 0]
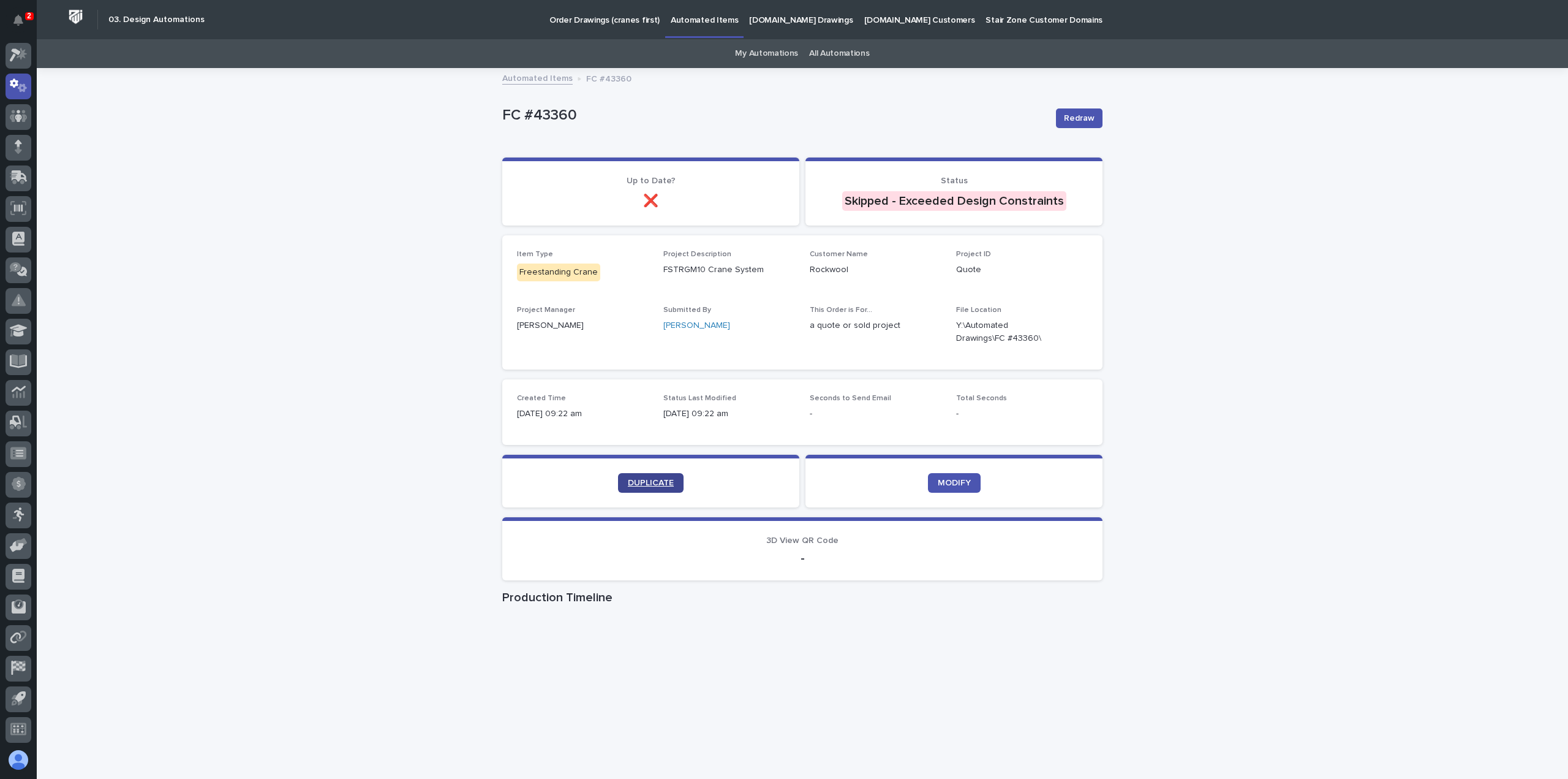
click at [642, 487] on span "DUPLICATE" at bounding box center [651, 483] width 46 height 9
